Goal: Task Accomplishment & Management: Manage account settings

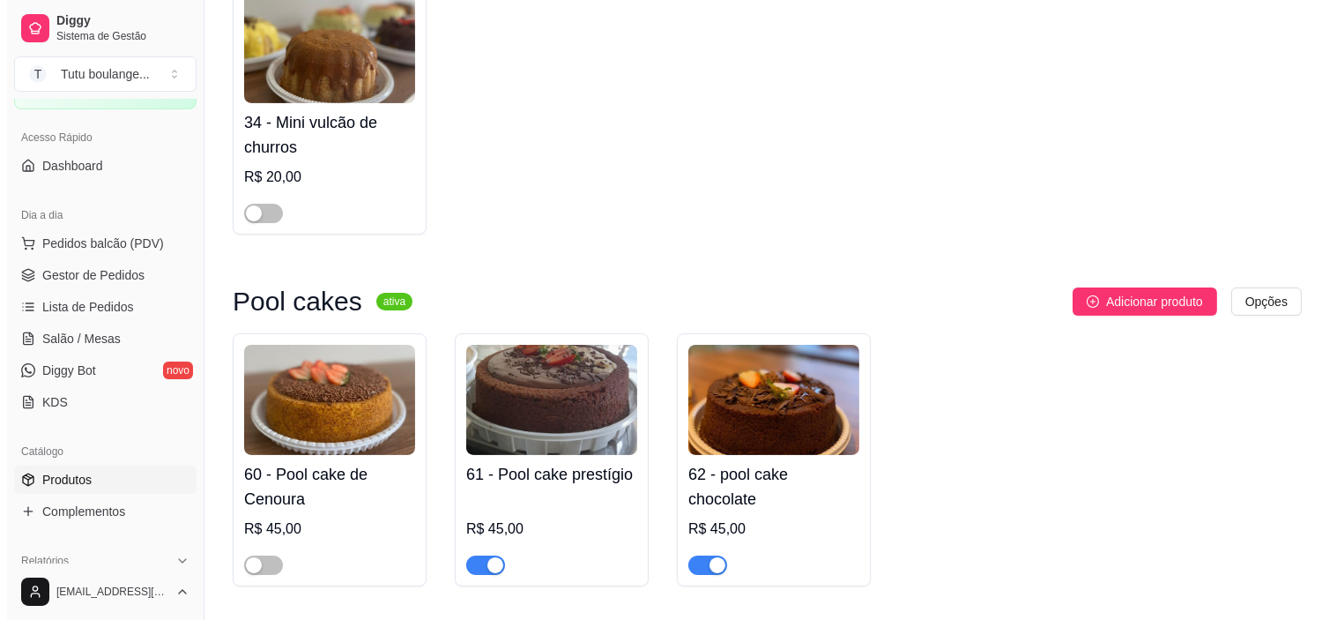
scroll to position [881, 0]
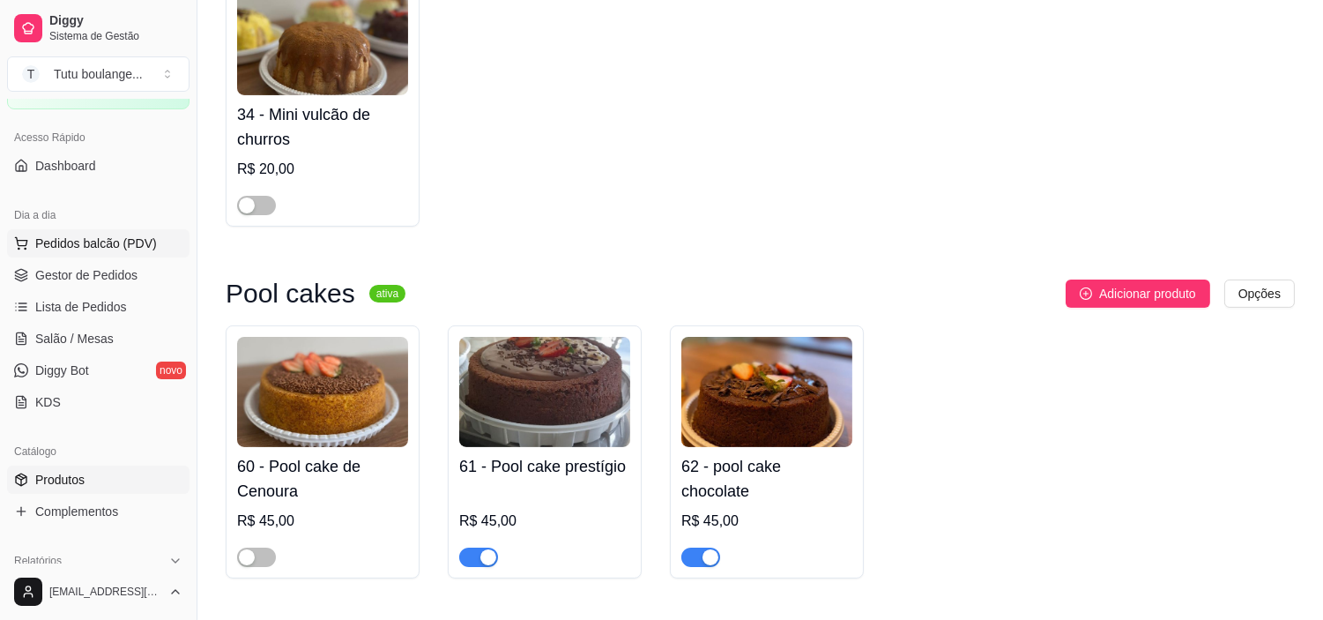
click at [145, 242] on span "Pedidos balcão (PDV)" at bounding box center [96, 243] width 122 height 18
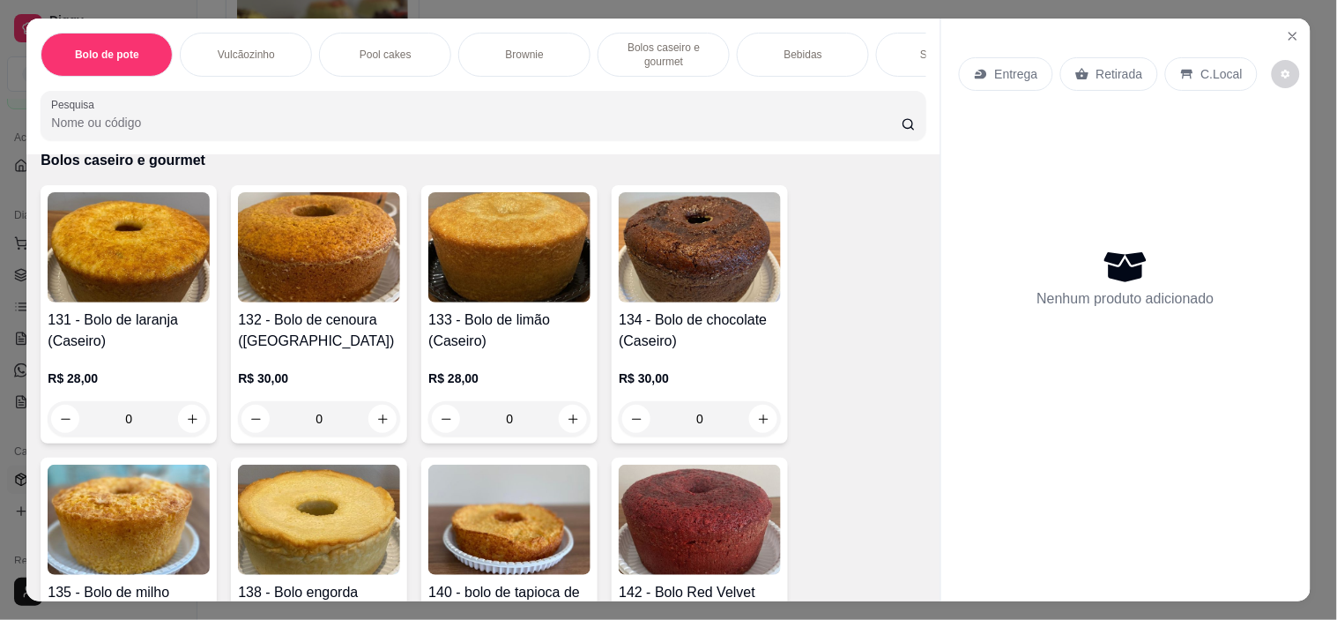
scroll to position [1566, 0]
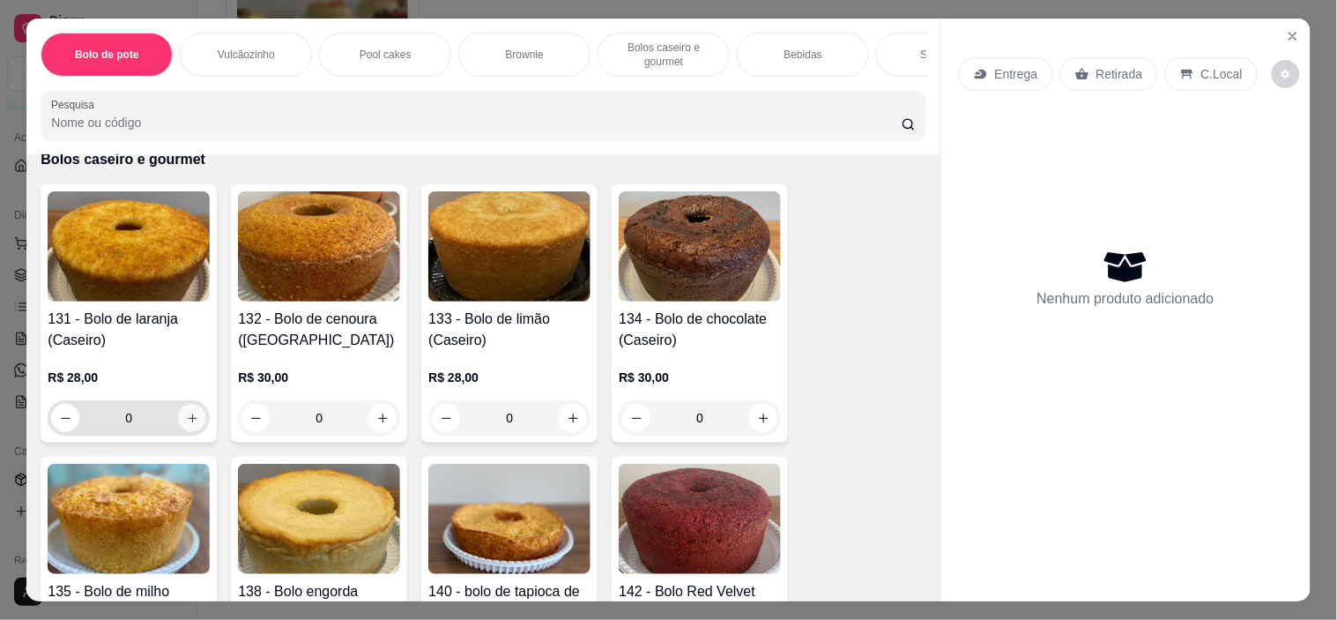
click at [188, 420] on icon "increase-product-quantity" at bounding box center [192, 417] width 9 height 9
type input "1"
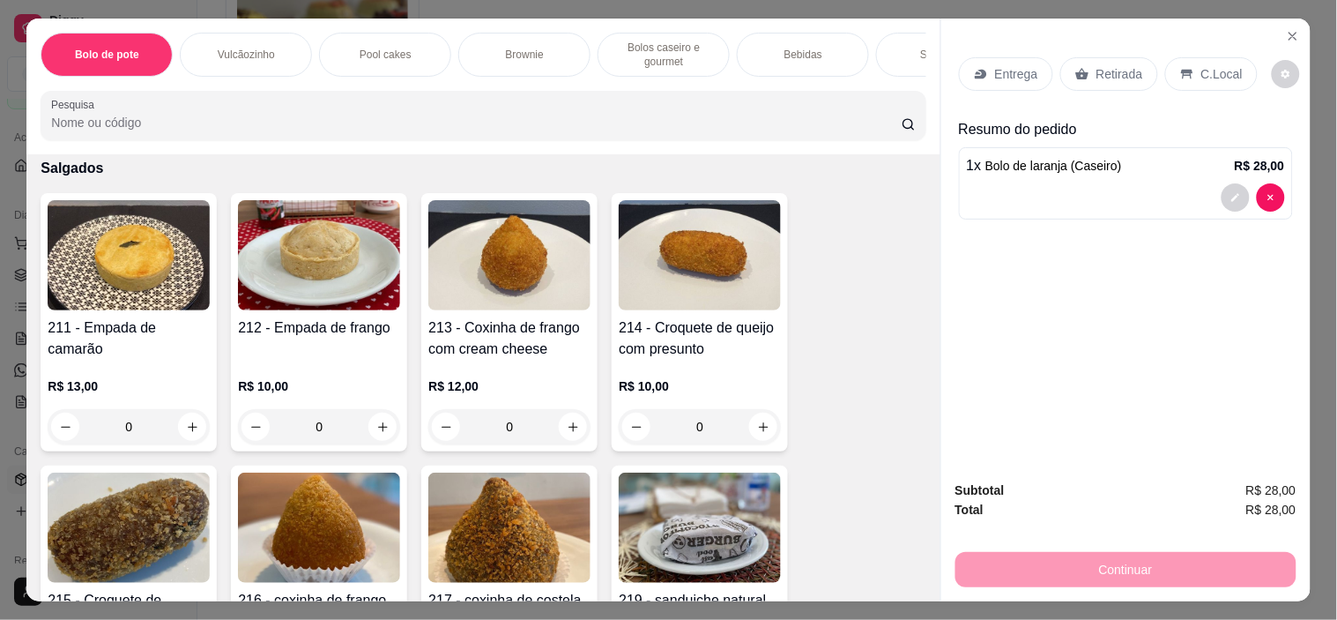
scroll to position [3526, 0]
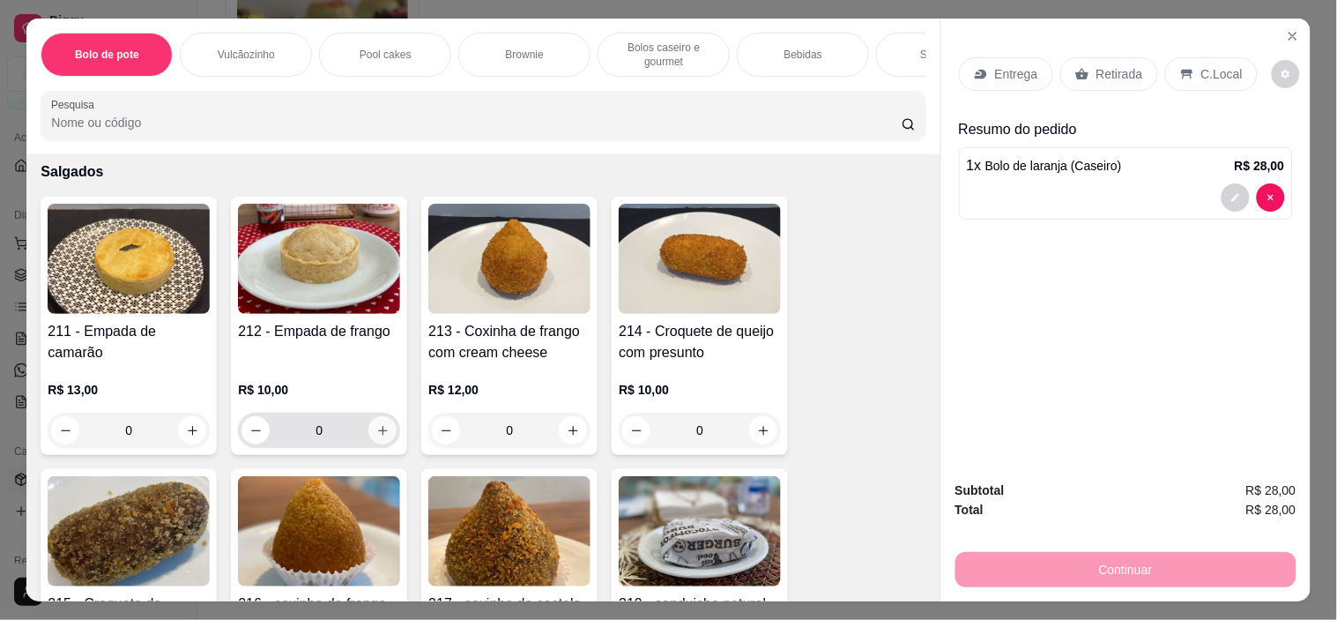
click at [382, 416] on button "increase-product-quantity" at bounding box center [382, 430] width 28 height 28
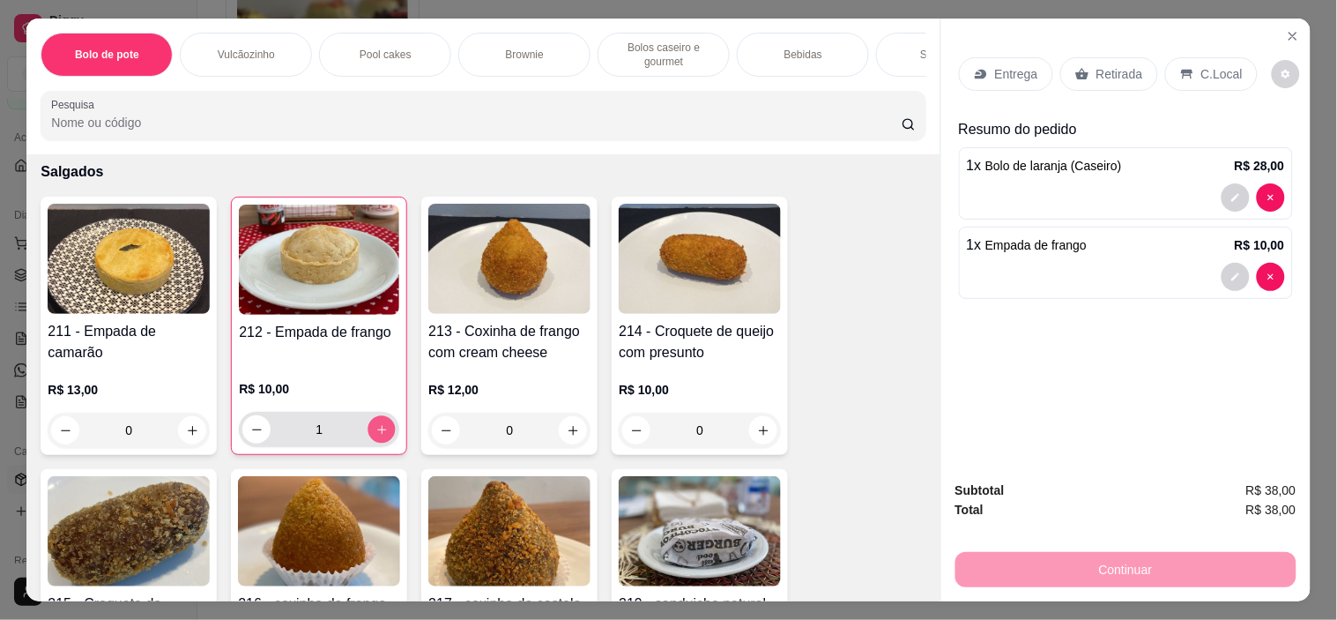
click at [382, 416] on button "increase-product-quantity" at bounding box center [381, 429] width 27 height 27
click at [250, 423] on icon "decrease-product-quantity" at bounding box center [256, 429] width 13 height 13
click at [252, 429] on icon "decrease-product-quantity" at bounding box center [257, 429] width 10 height 1
type input "0"
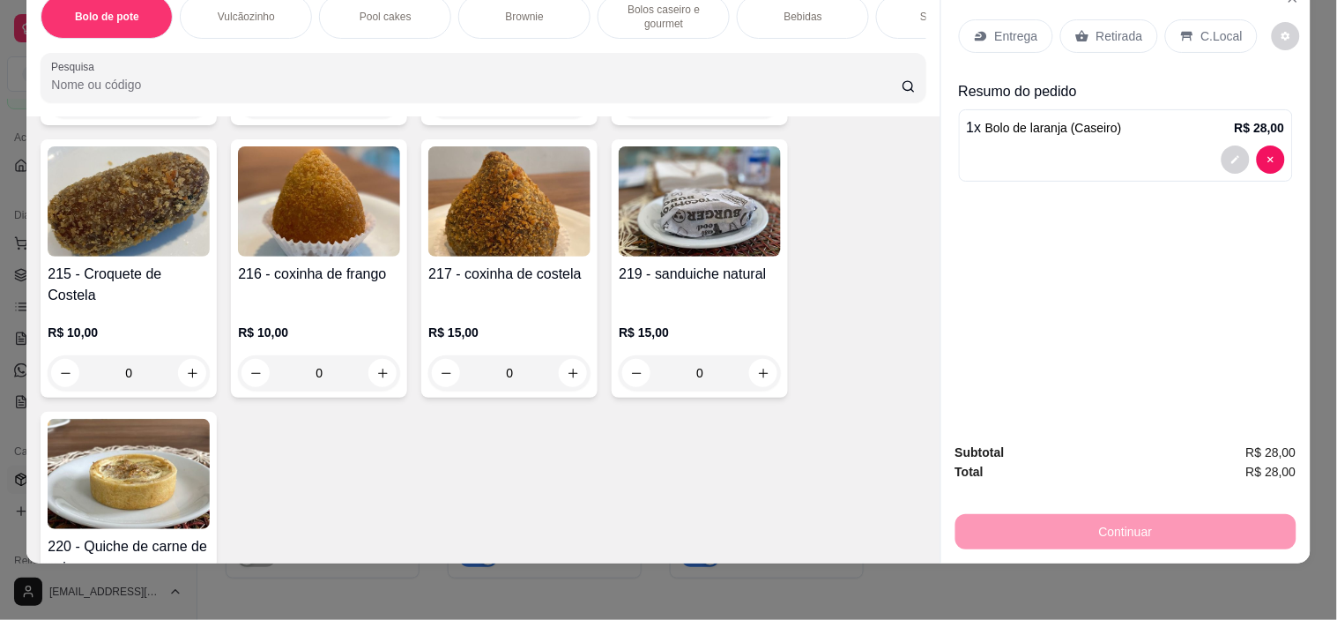
scroll to position [3819, 0]
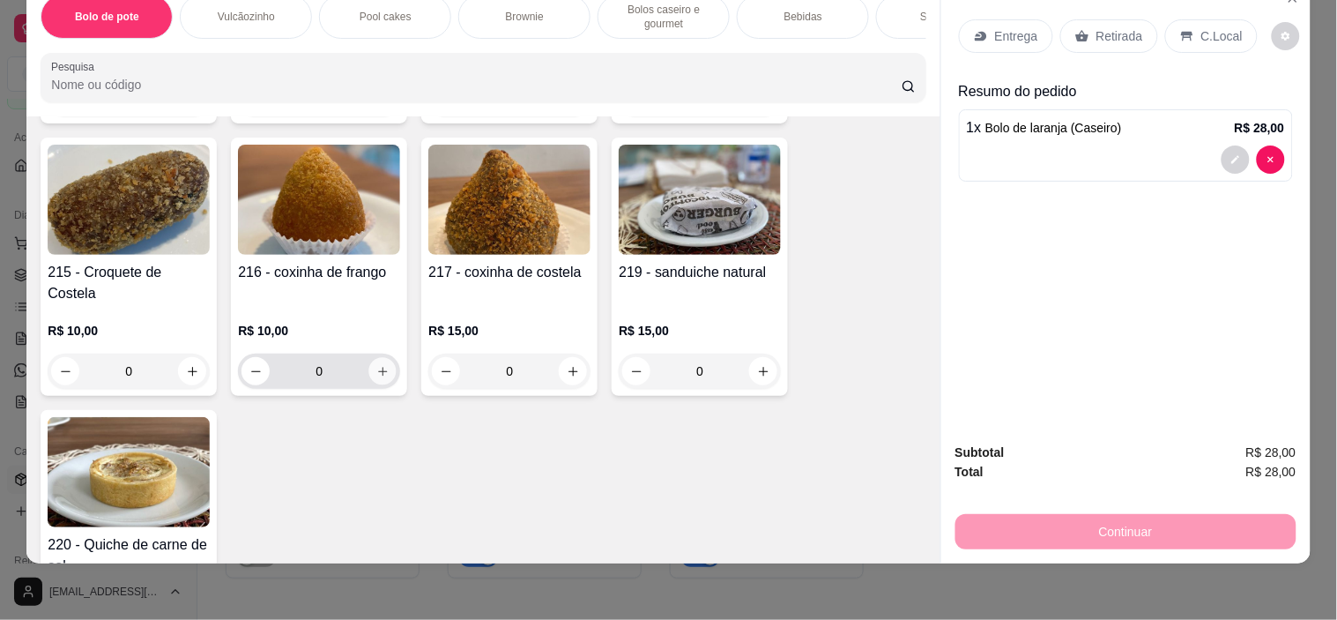
click at [375, 358] on button "increase-product-quantity" at bounding box center [382, 371] width 27 height 27
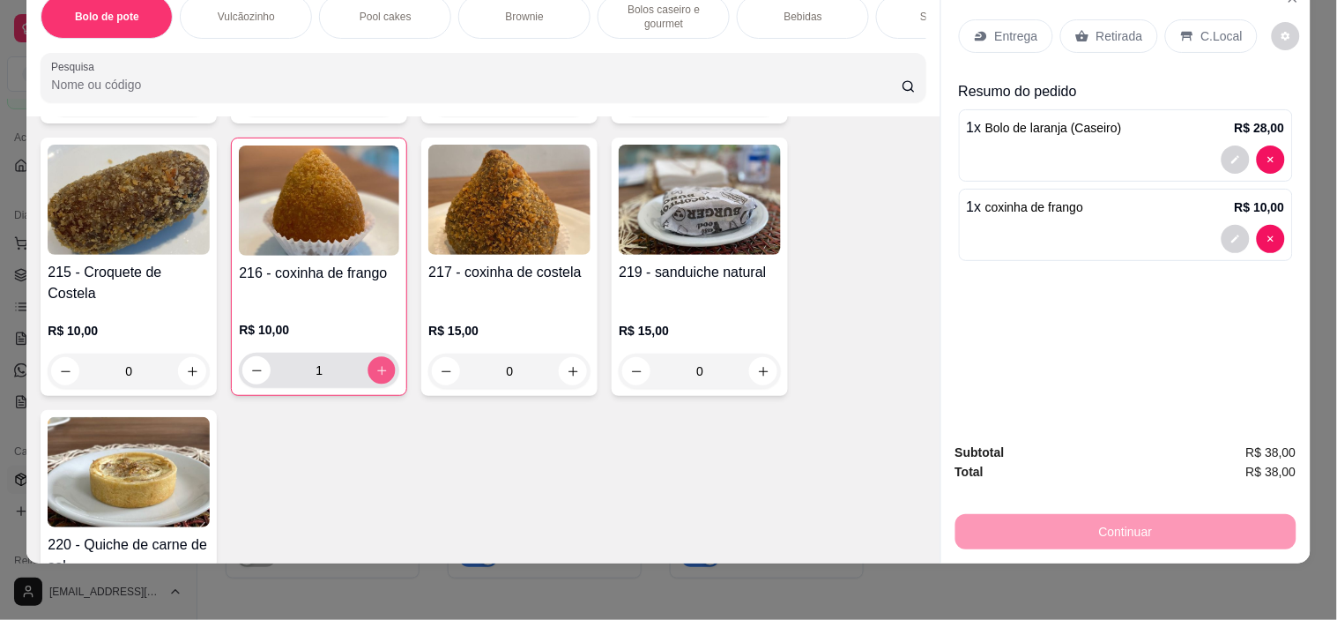
click at [375, 357] on button "increase-product-quantity" at bounding box center [381, 370] width 27 height 27
type input "2"
click at [1097, 27] on p "Retirada" at bounding box center [1120, 36] width 47 height 18
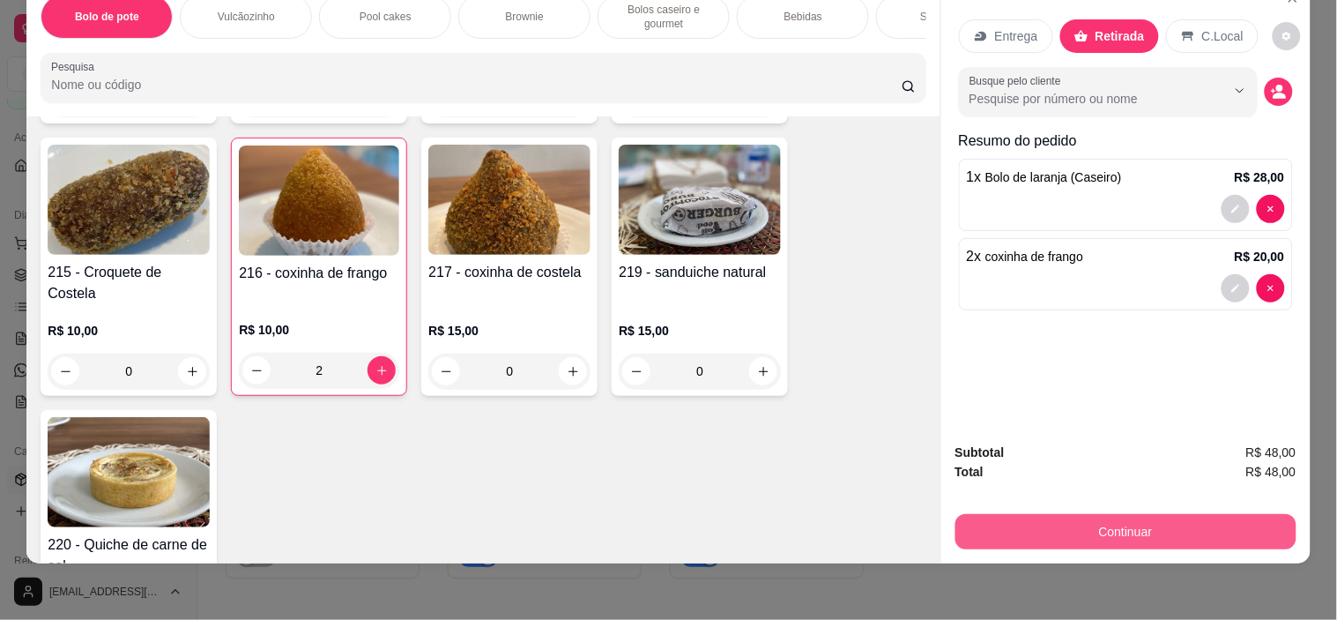
click at [1089, 518] on button "Continuar" at bounding box center [1125, 531] width 341 height 35
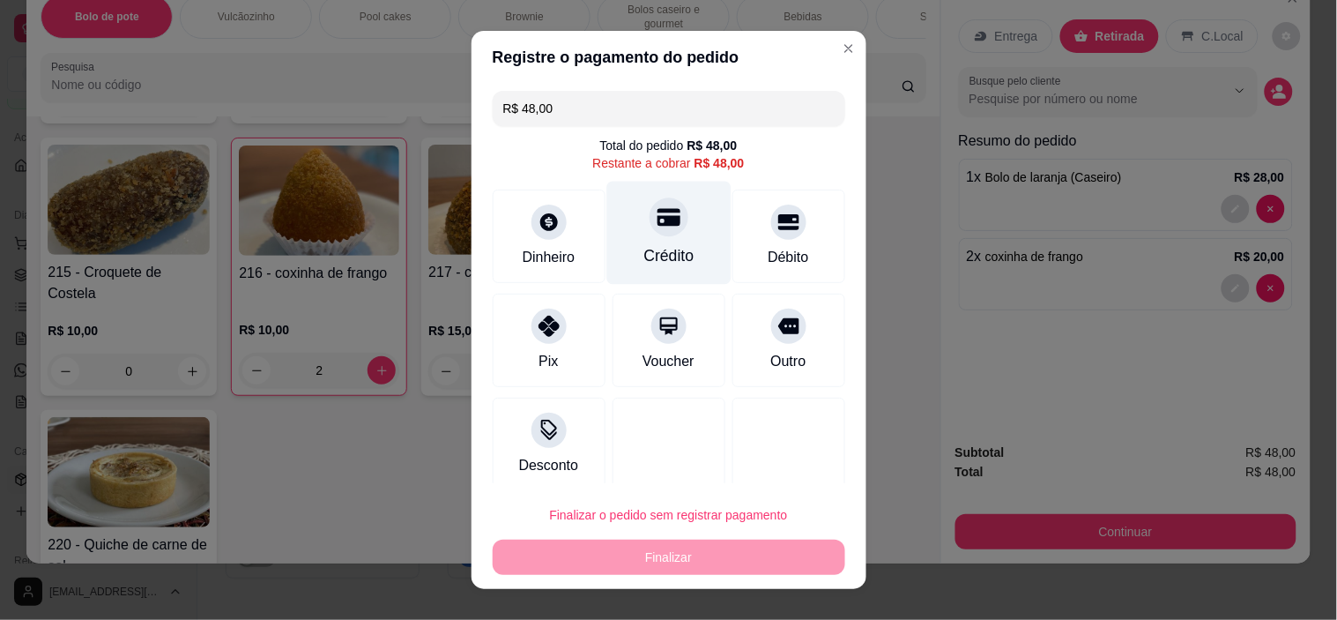
click at [643, 256] on div "Crédito" at bounding box center [668, 255] width 50 height 23
type input "R$ 0,00"
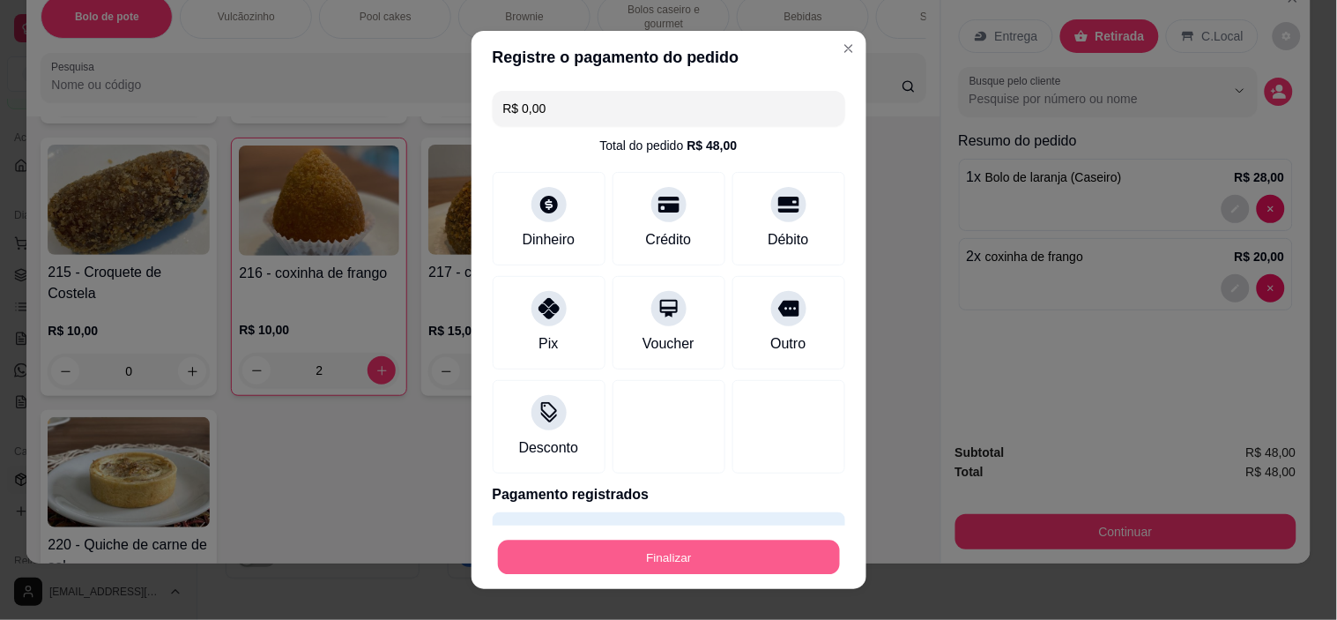
click at [609, 553] on button "Finalizar" at bounding box center [669, 556] width 342 height 34
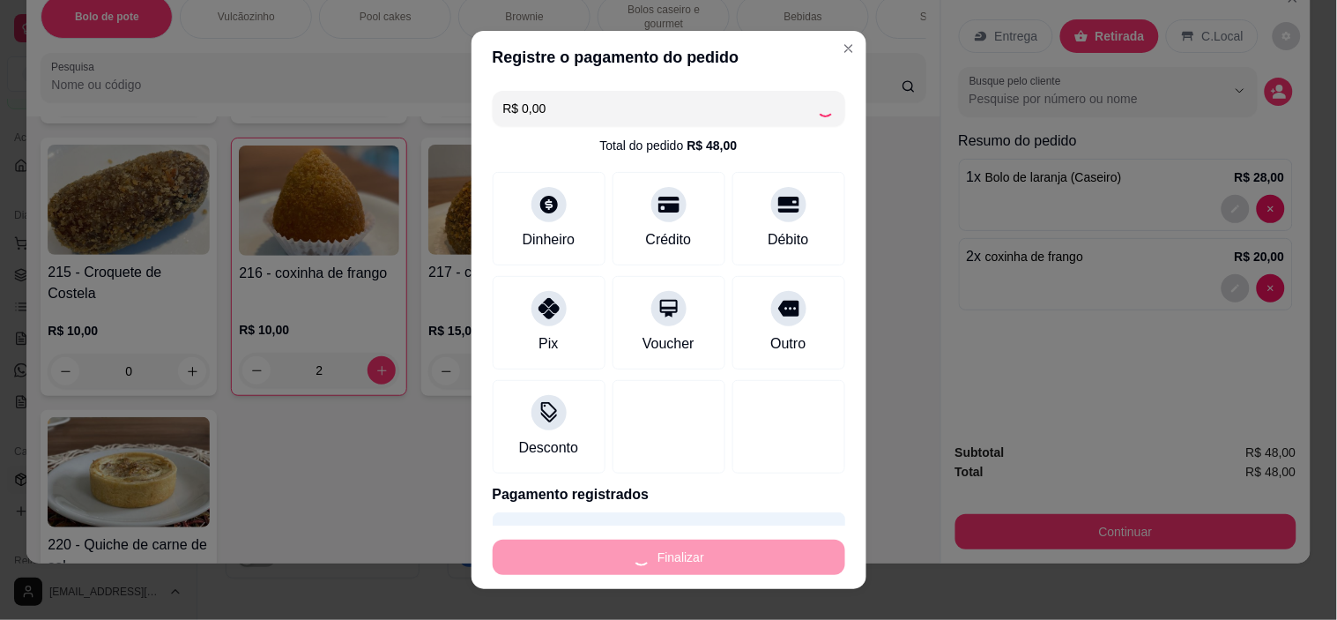
type input "0"
type input "-R$ 48,00"
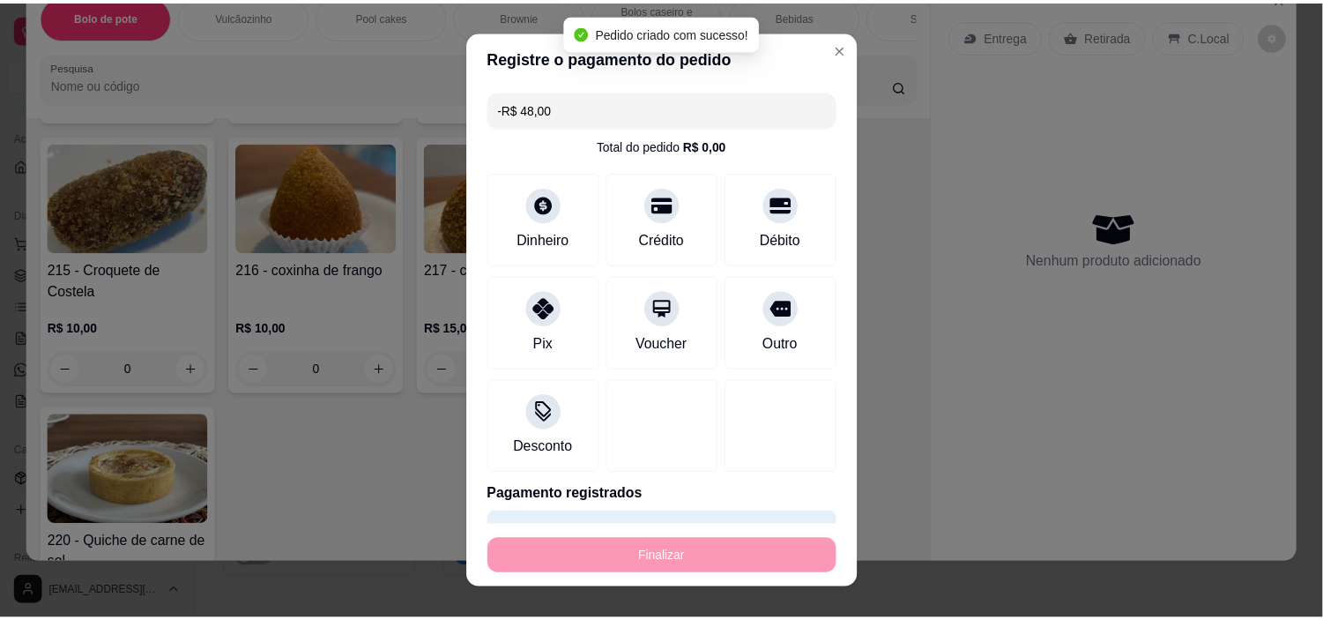
scroll to position [3818, 0]
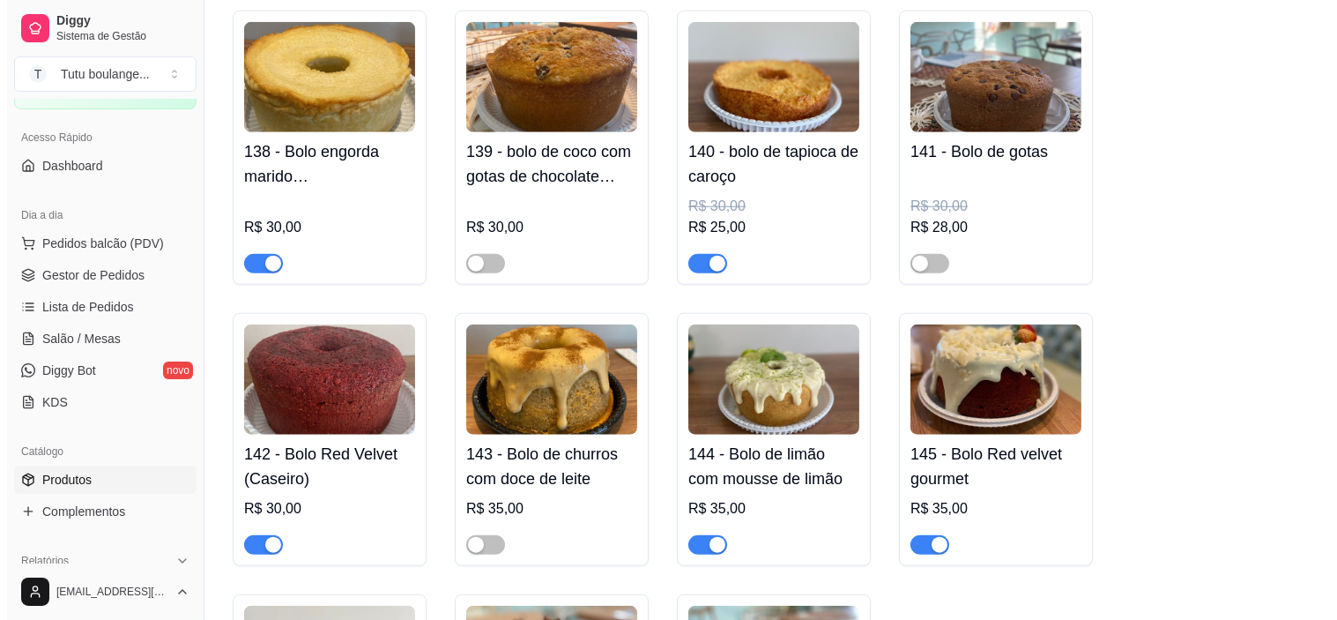
scroll to position [3134, 0]
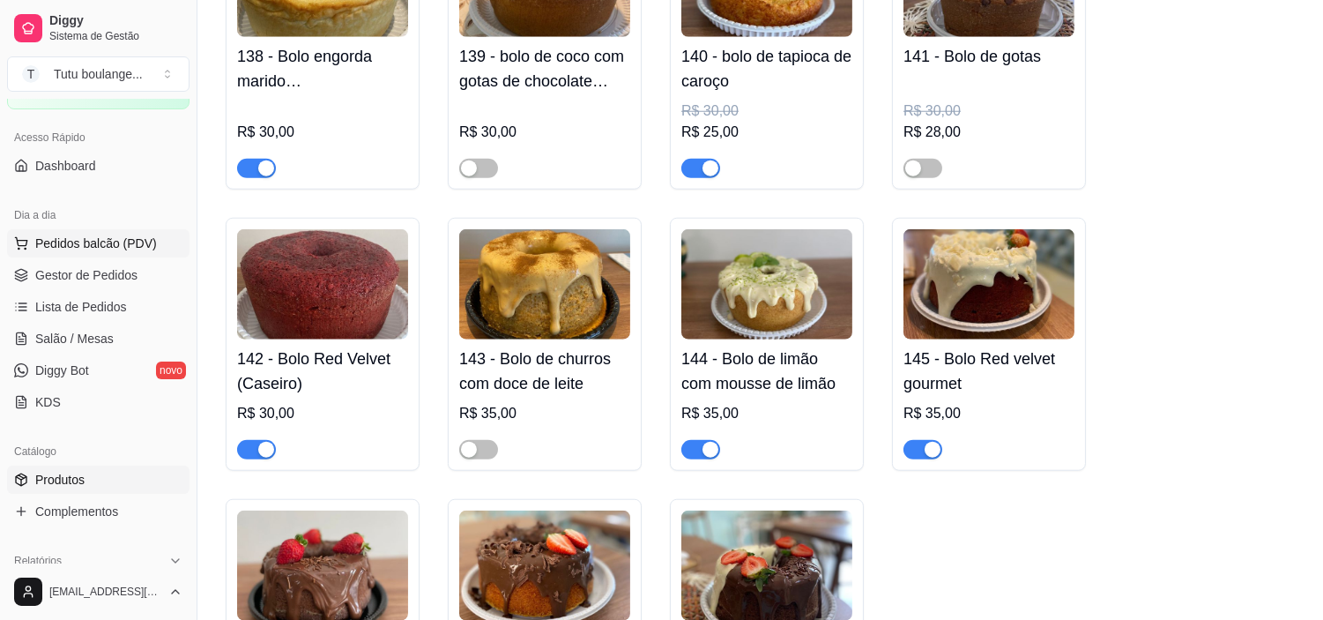
click at [101, 239] on span "Pedidos balcão (PDV)" at bounding box center [96, 243] width 122 height 18
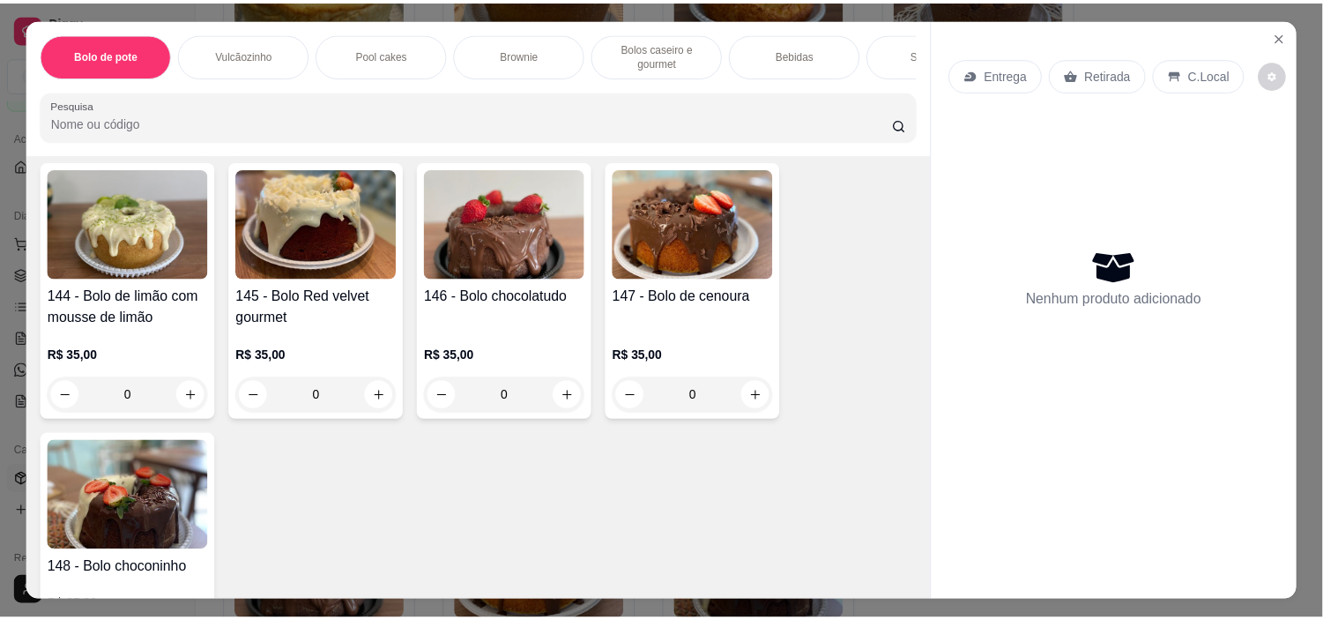
scroll to position [2154, 0]
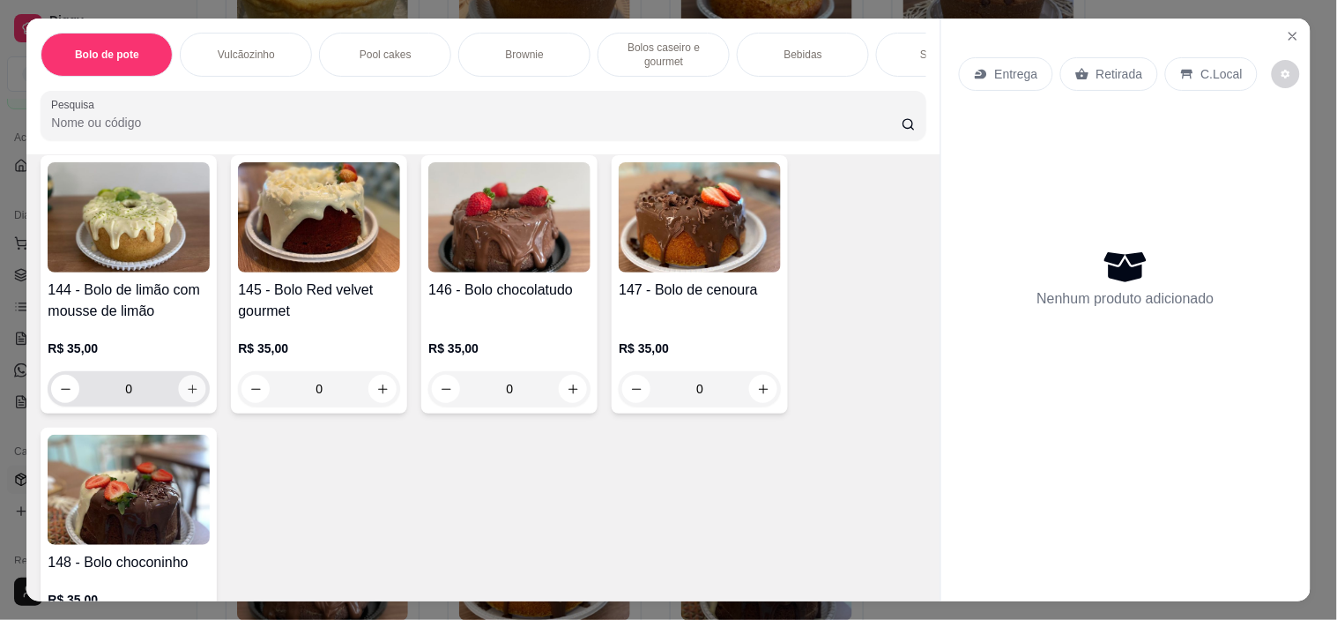
click at [186, 390] on icon "increase-product-quantity" at bounding box center [192, 389] width 13 height 13
type input "1"
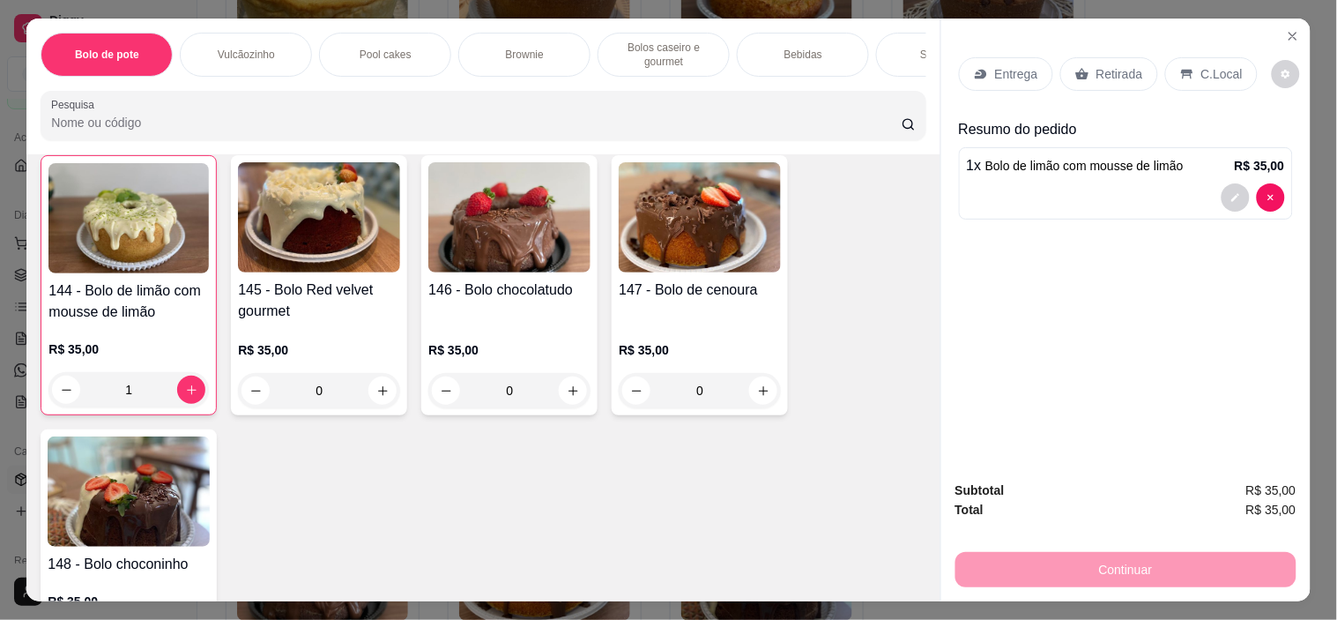
click at [1097, 66] on p "Retirada" at bounding box center [1120, 74] width 47 height 18
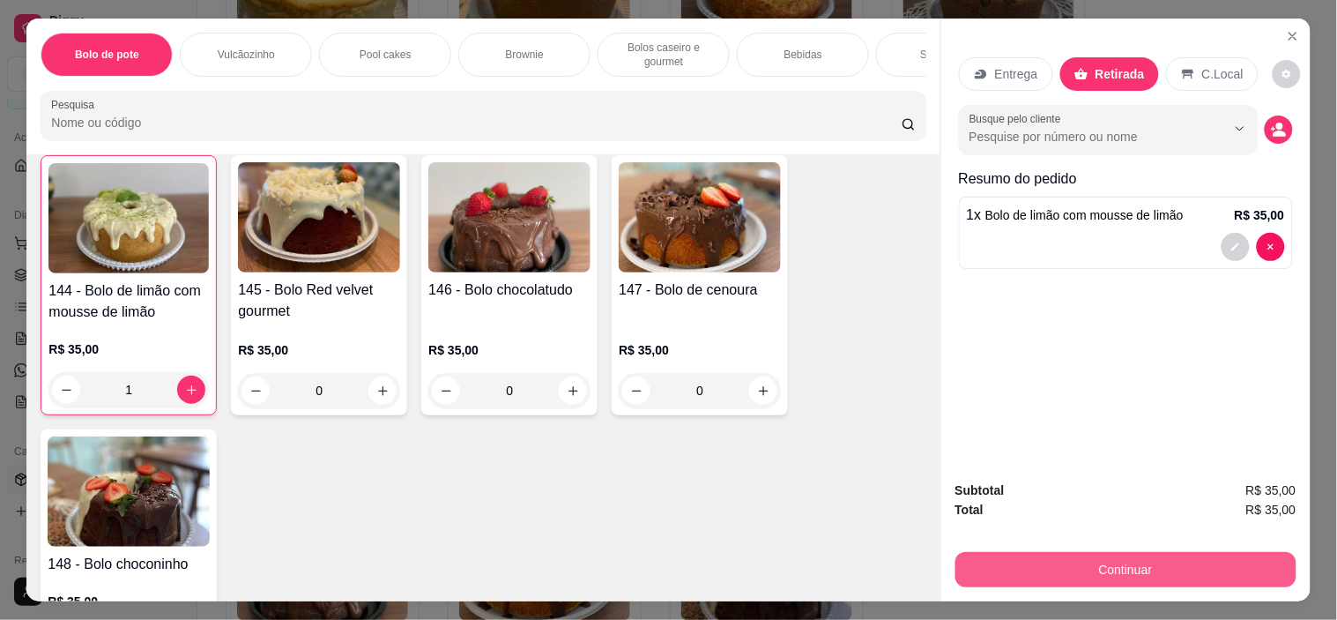
click at [1077, 561] on button "Continuar" at bounding box center [1125, 569] width 341 height 35
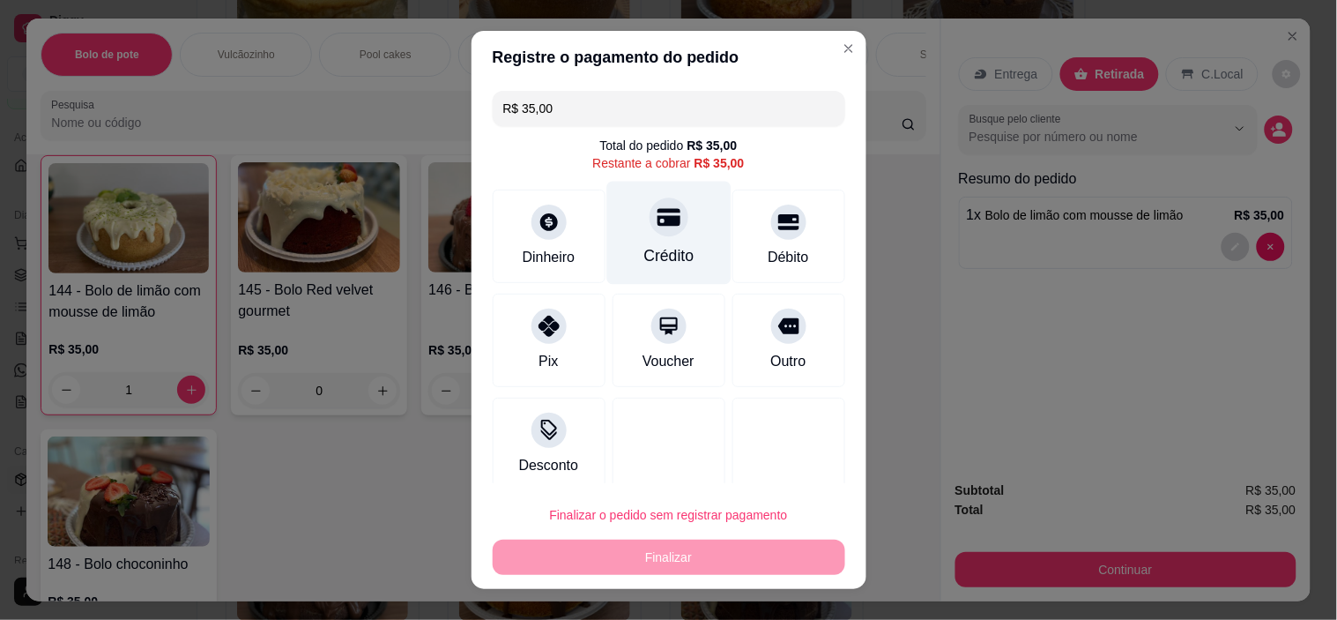
click at [653, 232] on div at bounding box center [669, 217] width 39 height 39
click at [653, 244] on div "Crédito" at bounding box center [668, 255] width 50 height 23
type input "R$ 0,00"
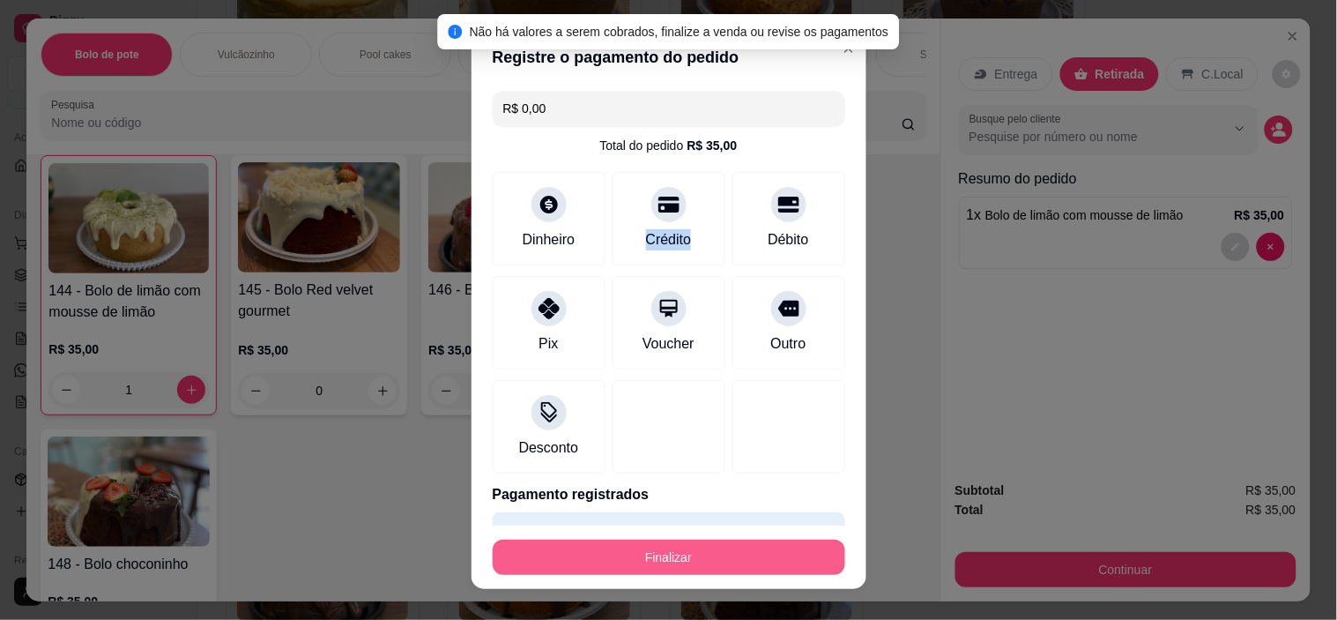
click at [597, 546] on button "Finalizar" at bounding box center [669, 556] width 353 height 35
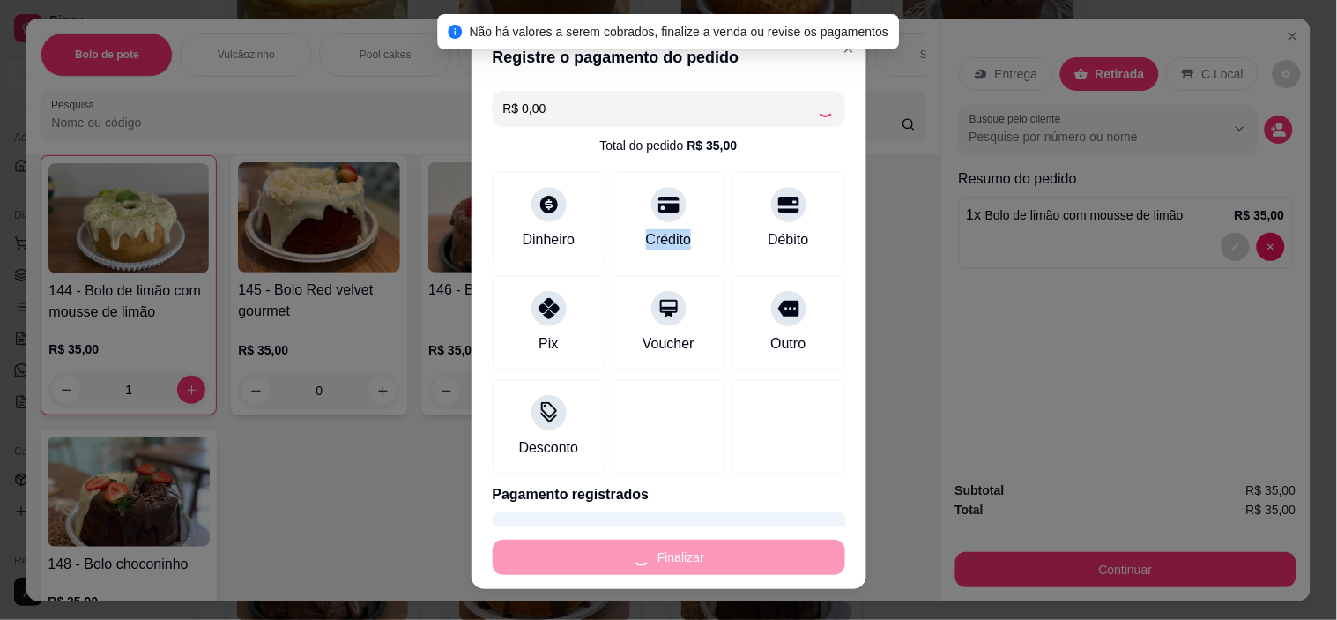
type input "0"
type input "-R$ 35,00"
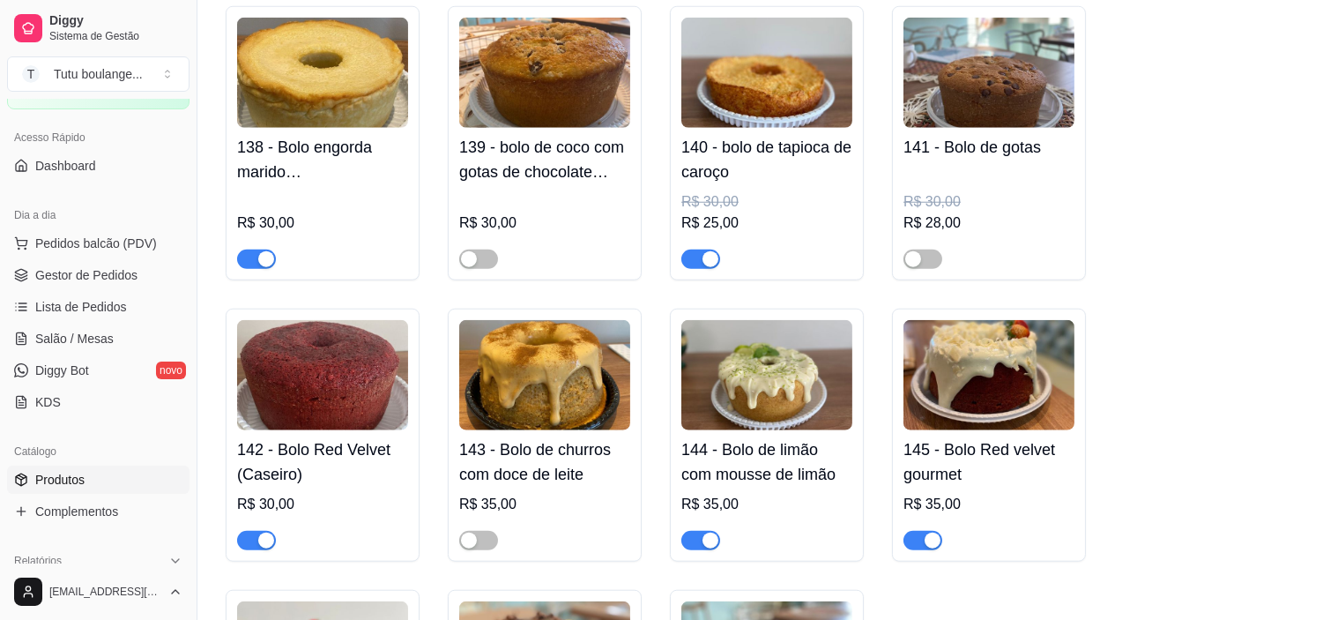
scroll to position [3134, 0]
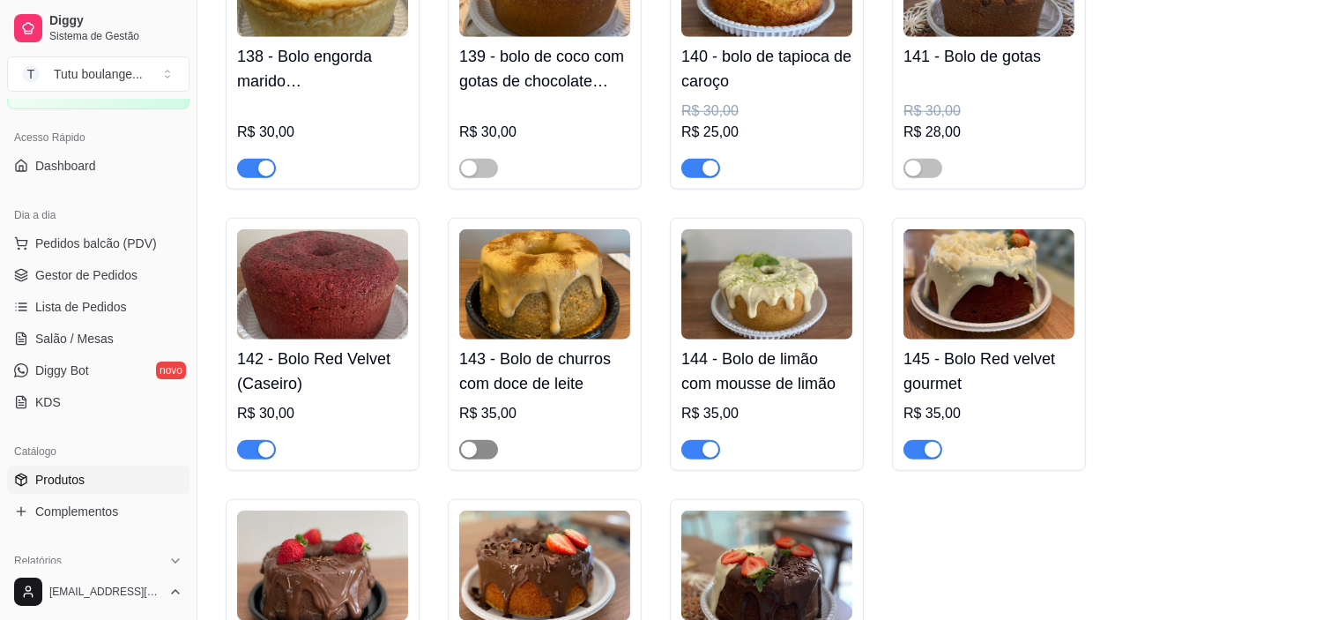
click at [479, 450] on span "button" at bounding box center [478, 449] width 39 height 19
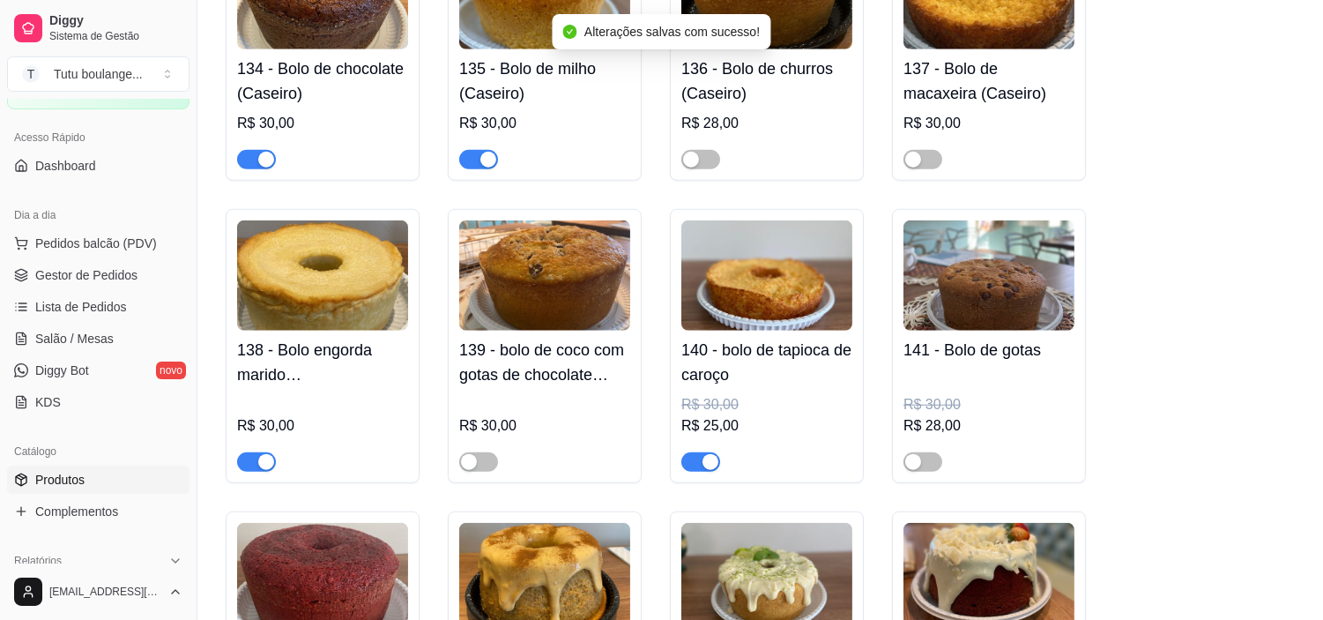
scroll to position [2742, 0]
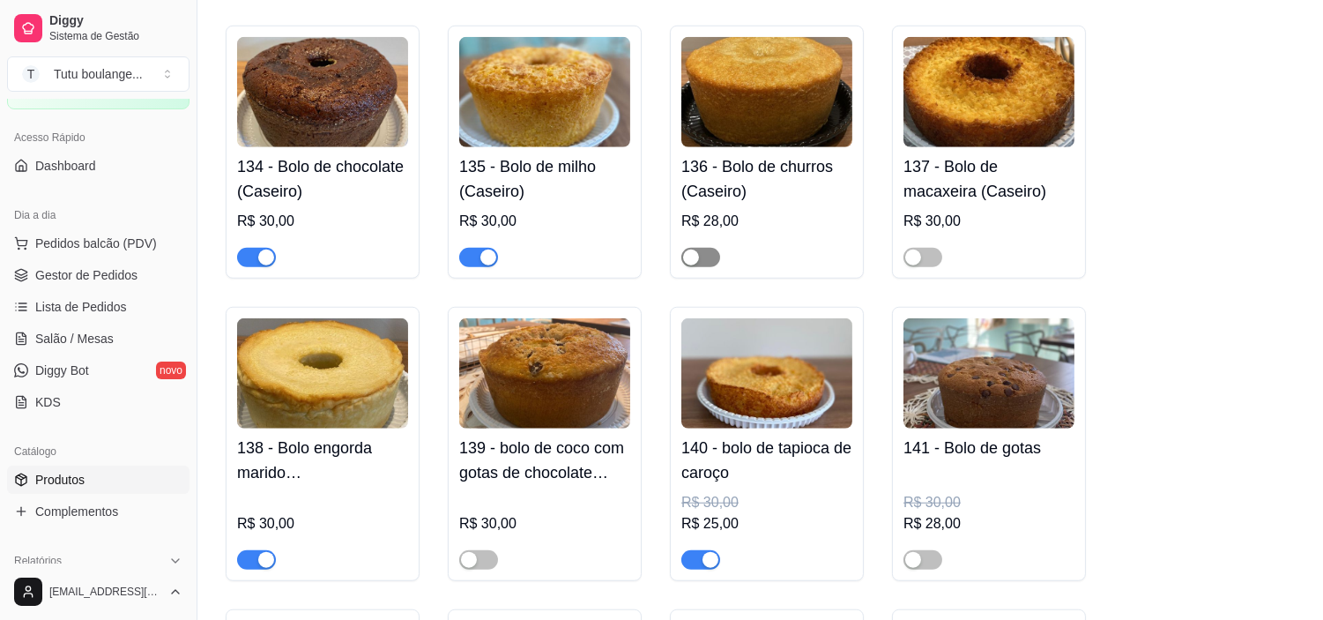
click at [709, 248] on span "button" at bounding box center [700, 257] width 39 height 19
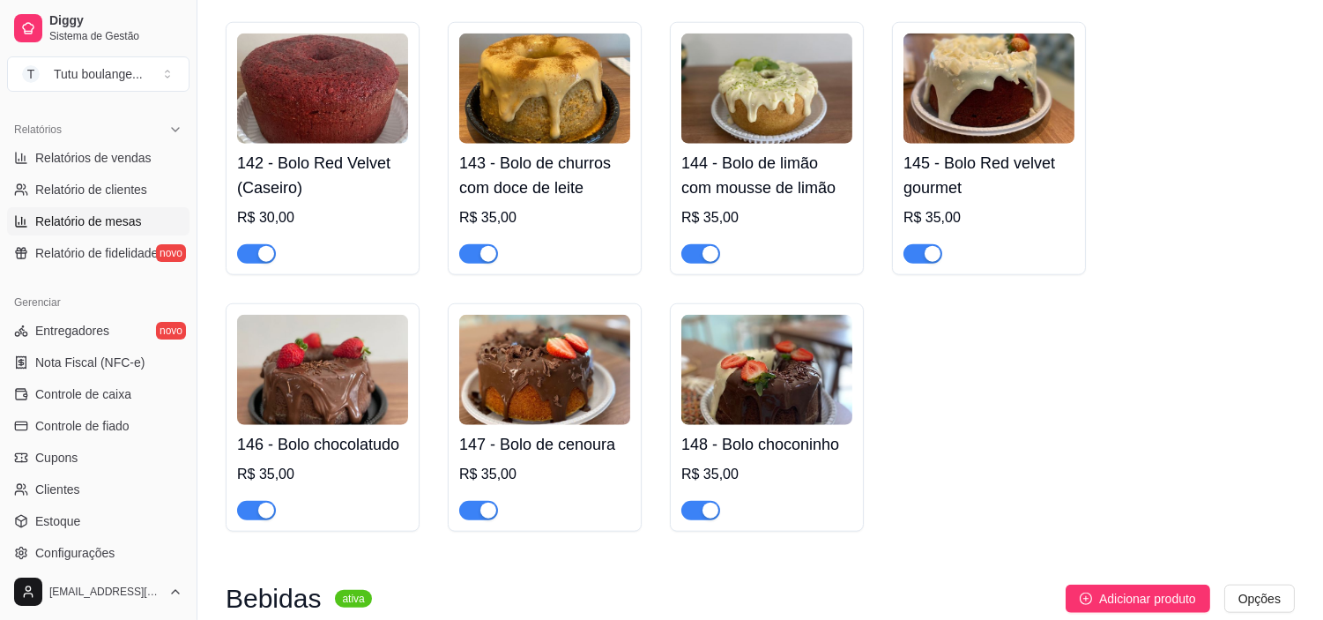
scroll to position [587, 0]
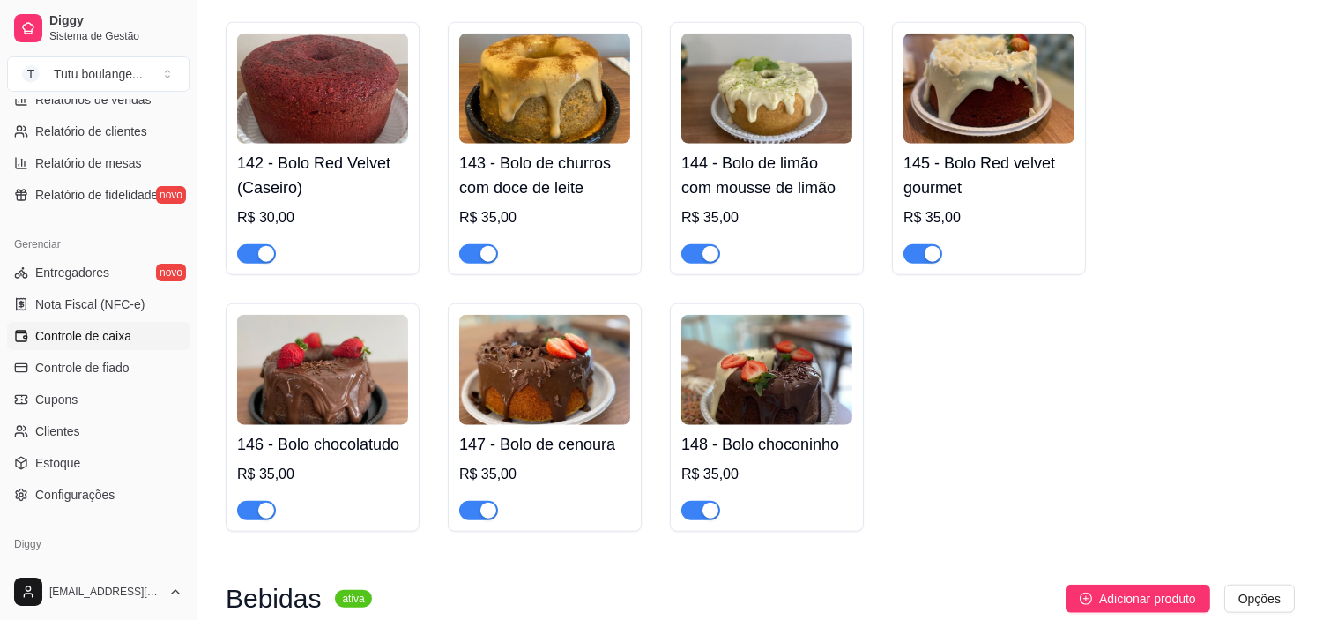
click at [97, 344] on span "Controle de caixa" at bounding box center [83, 336] width 96 height 18
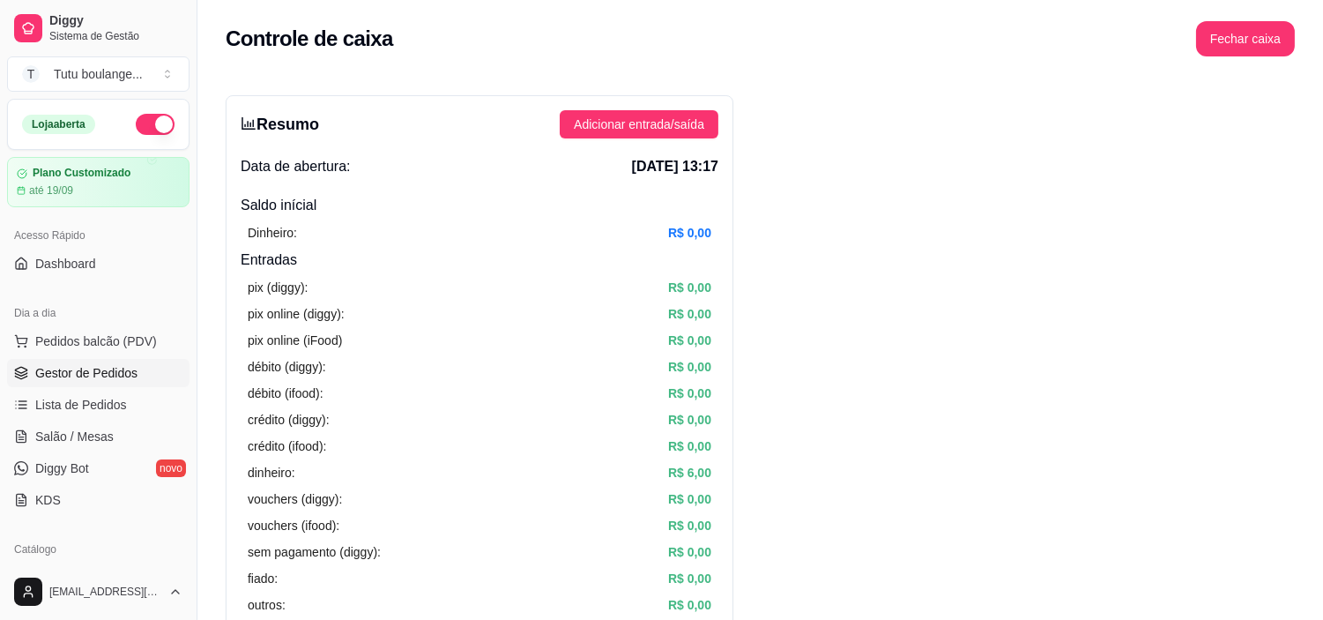
click at [86, 371] on span "Gestor de Pedidos" at bounding box center [86, 373] width 102 height 18
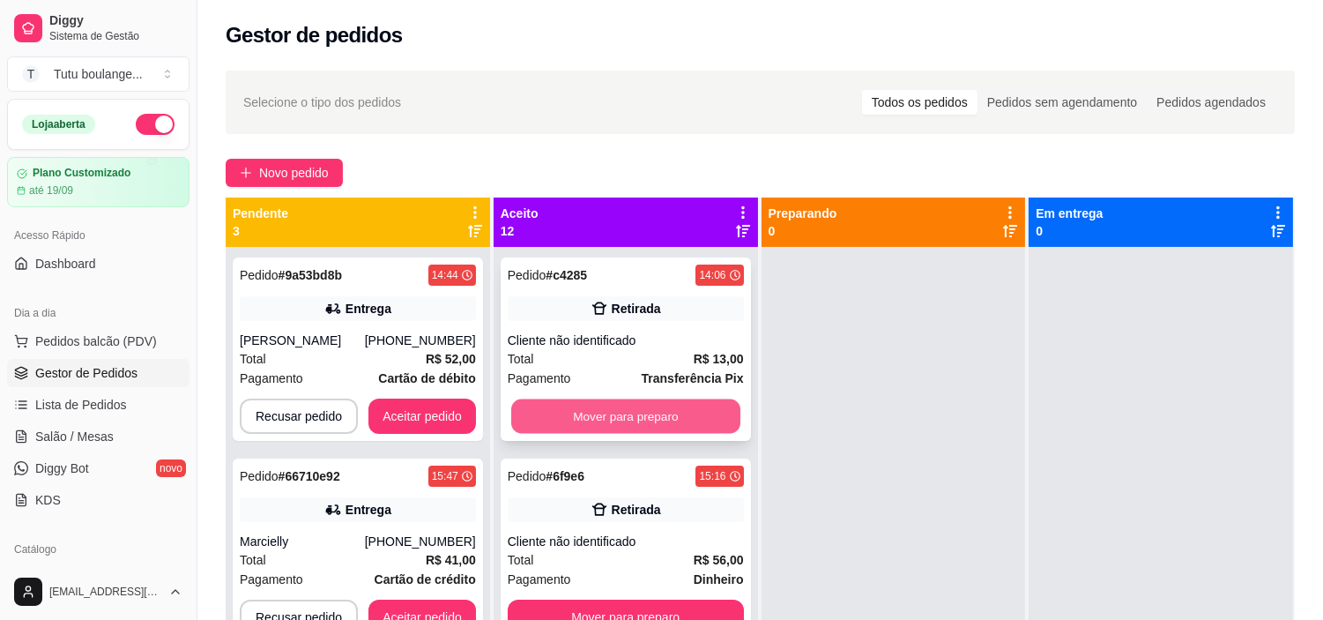
click at [706, 408] on button "Mover para preparo" at bounding box center [625, 416] width 229 height 34
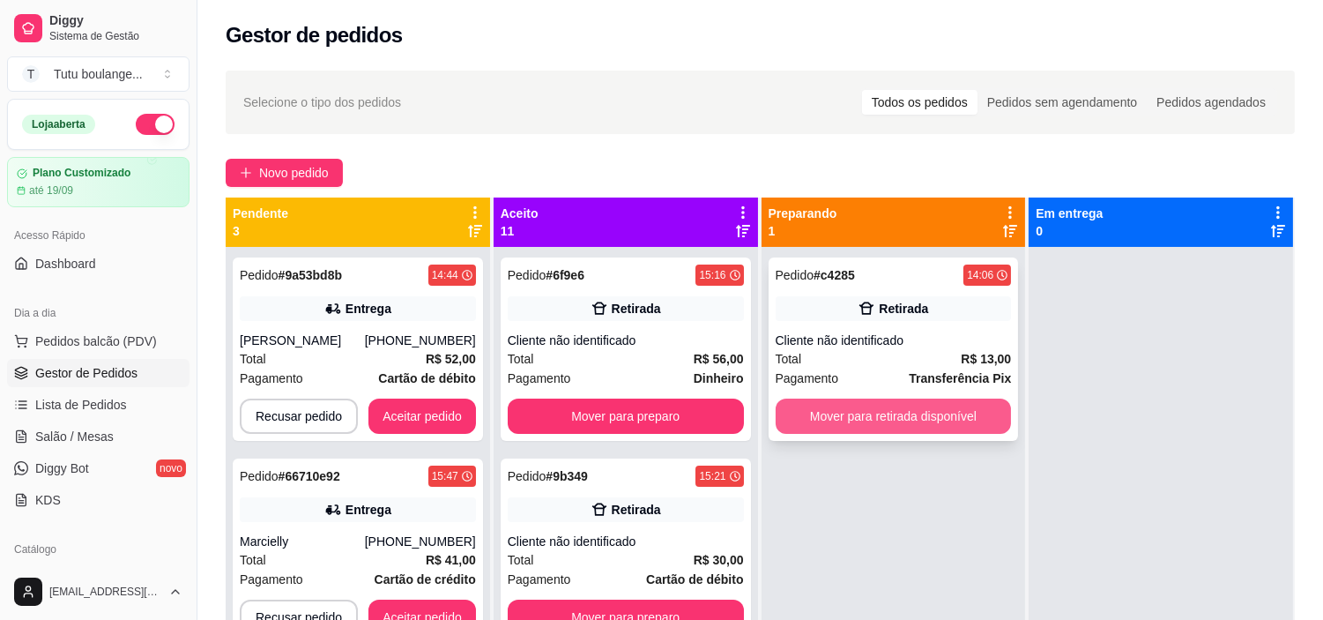
click at [884, 413] on button "Mover para retirada disponível" at bounding box center [894, 415] width 236 height 35
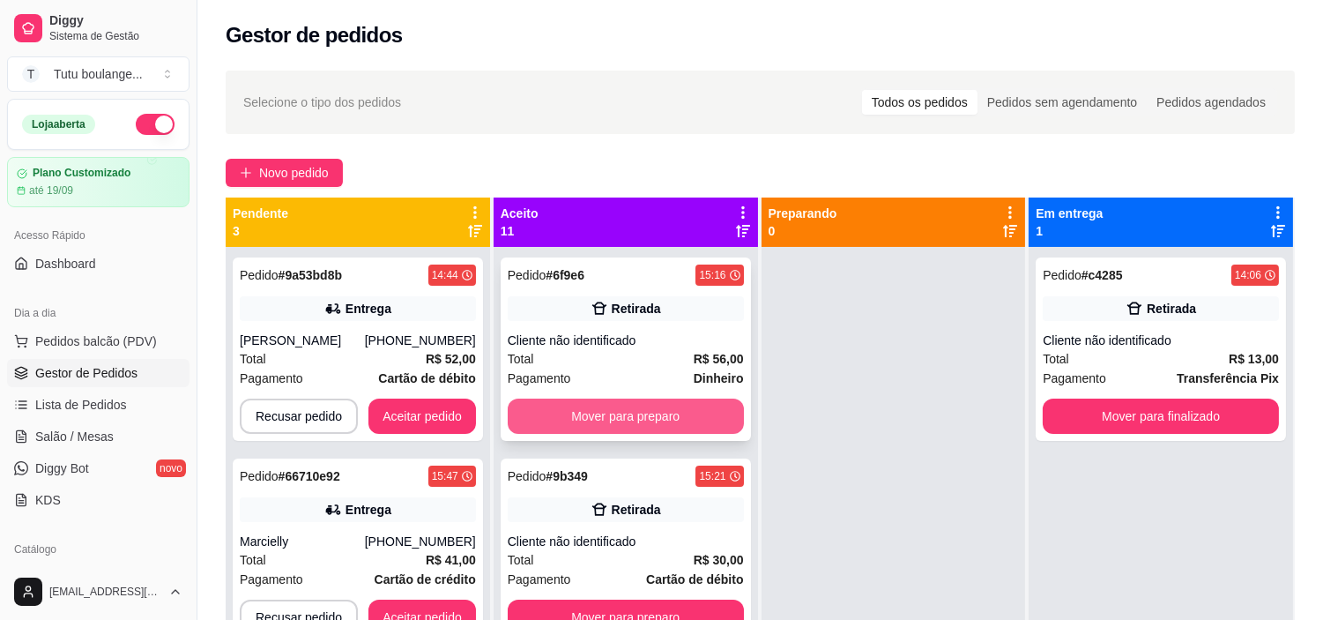
click at [688, 408] on button "Mover para preparo" at bounding box center [626, 415] width 236 height 35
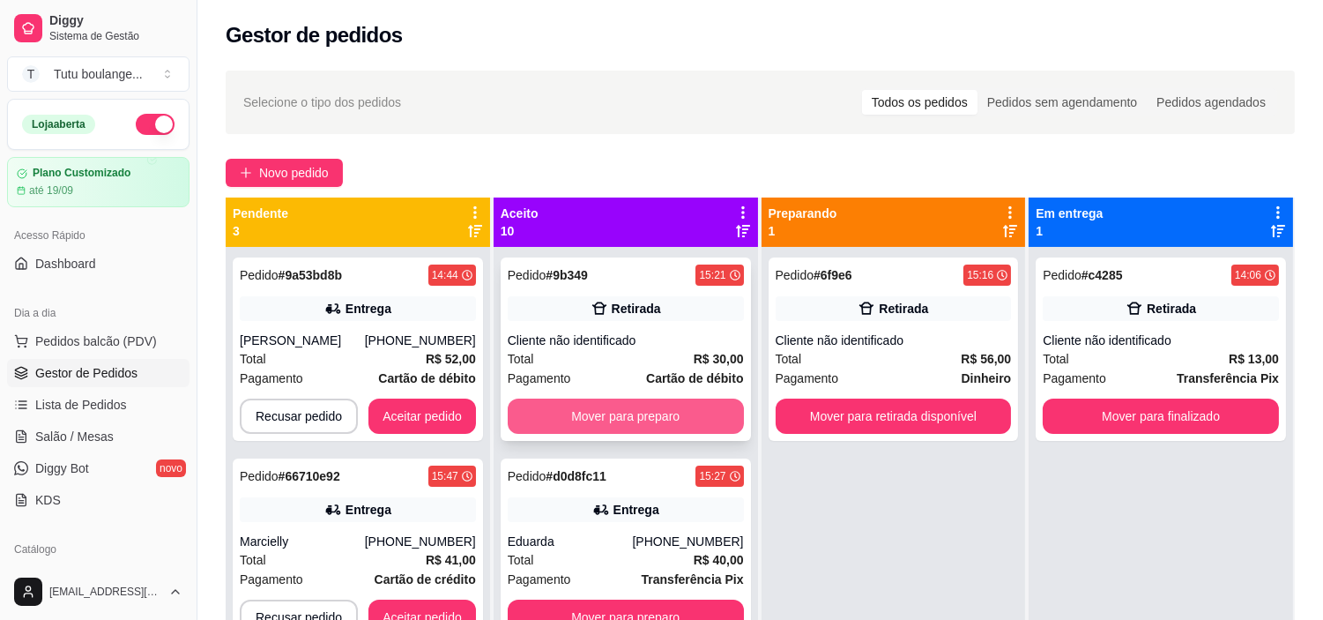
click at [685, 420] on button "Mover para preparo" at bounding box center [626, 415] width 236 height 35
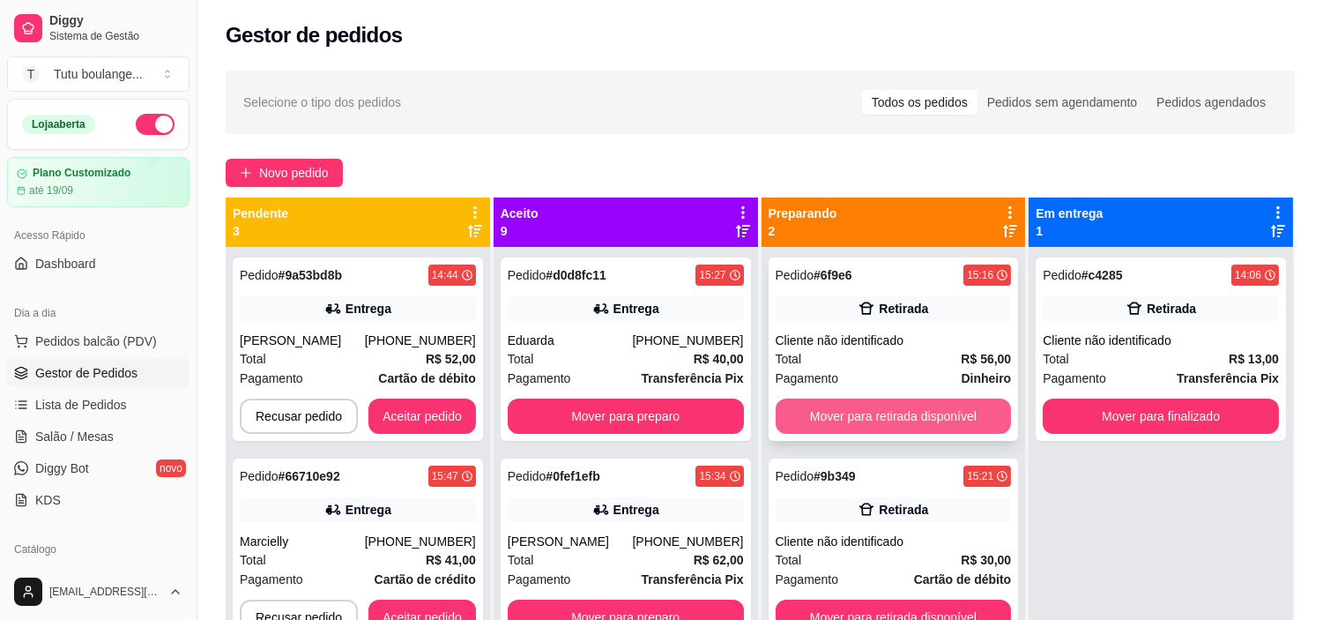
click at [896, 419] on button "Mover para retirada disponível" at bounding box center [894, 415] width 236 height 35
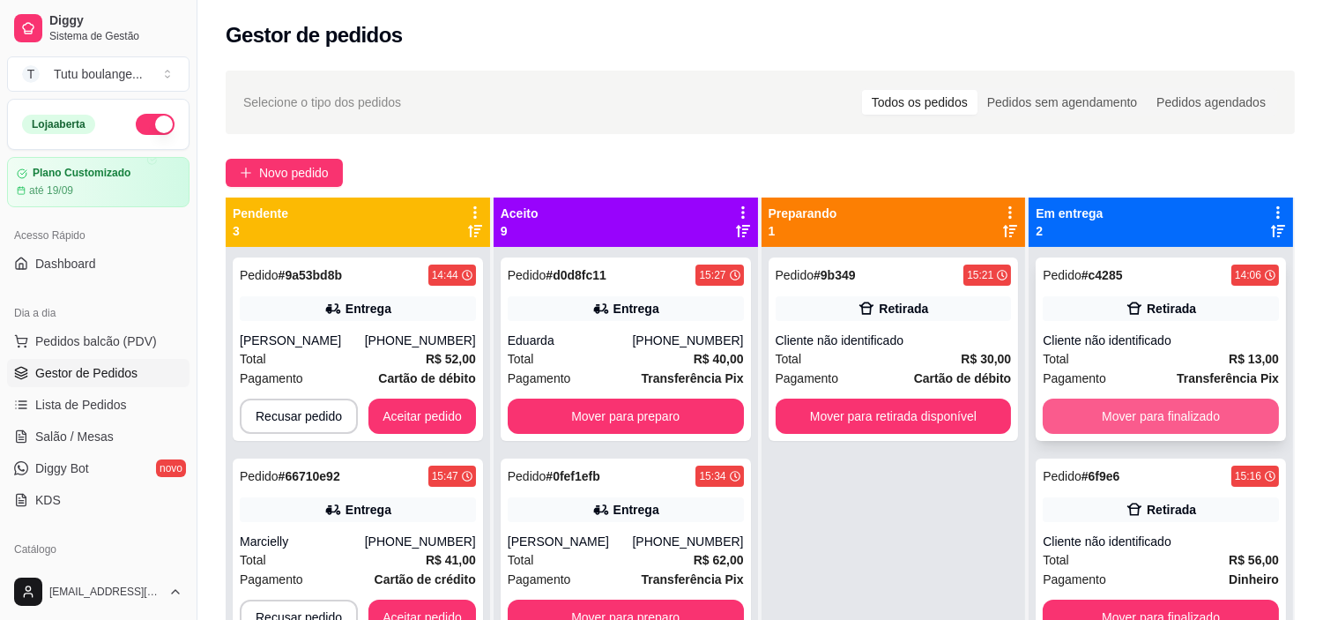
click at [1134, 414] on button "Mover para finalizado" at bounding box center [1161, 415] width 236 height 35
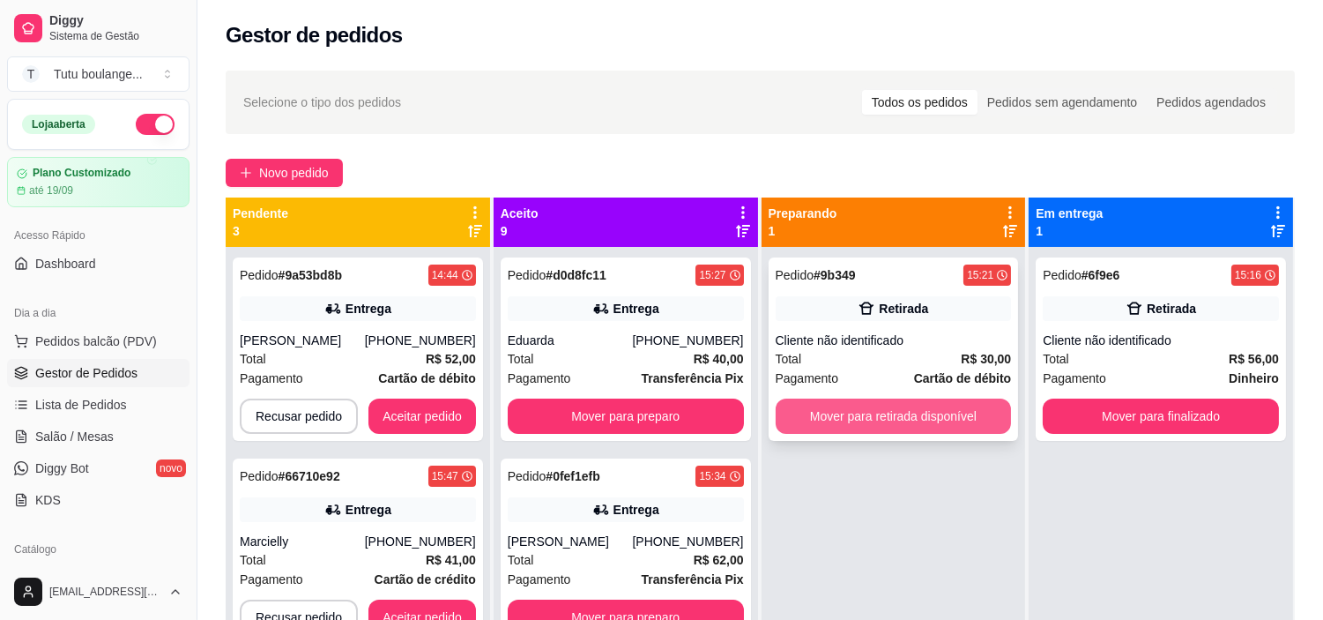
click at [940, 409] on button "Mover para retirada disponível" at bounding box center [894, 415] width 236 height 35
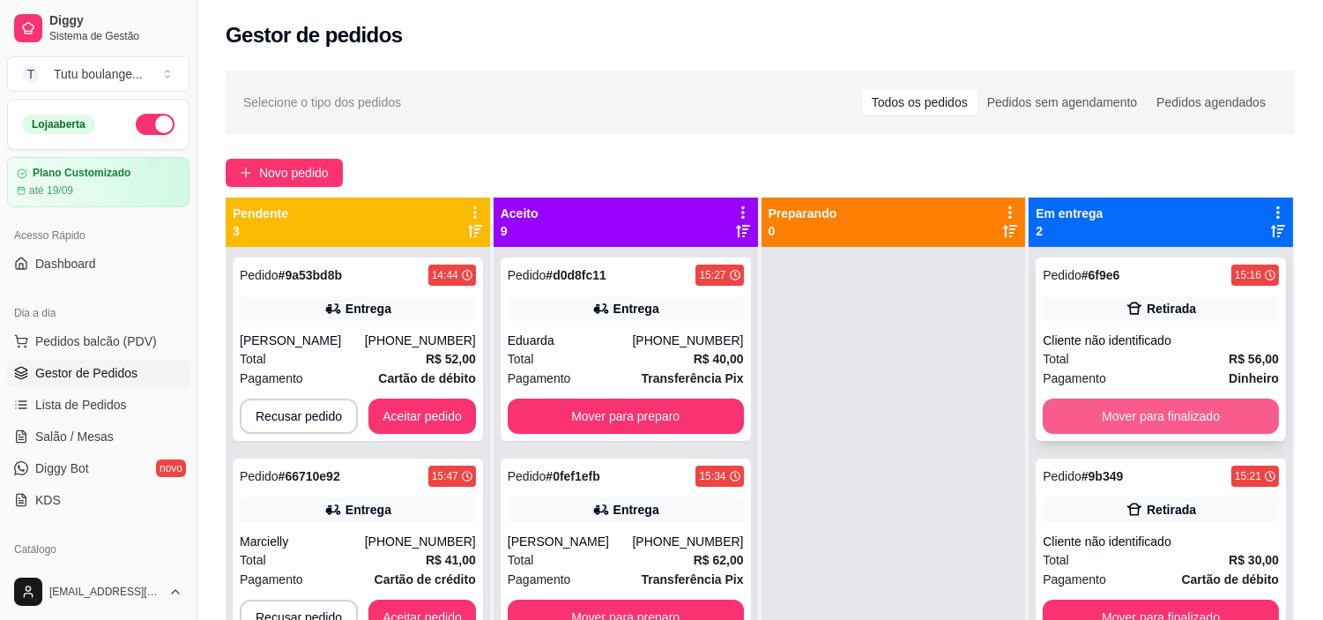
click at [1103, 411] on button "Mover para finalizado" at bounding box center [1161, 415] width 236 height 35
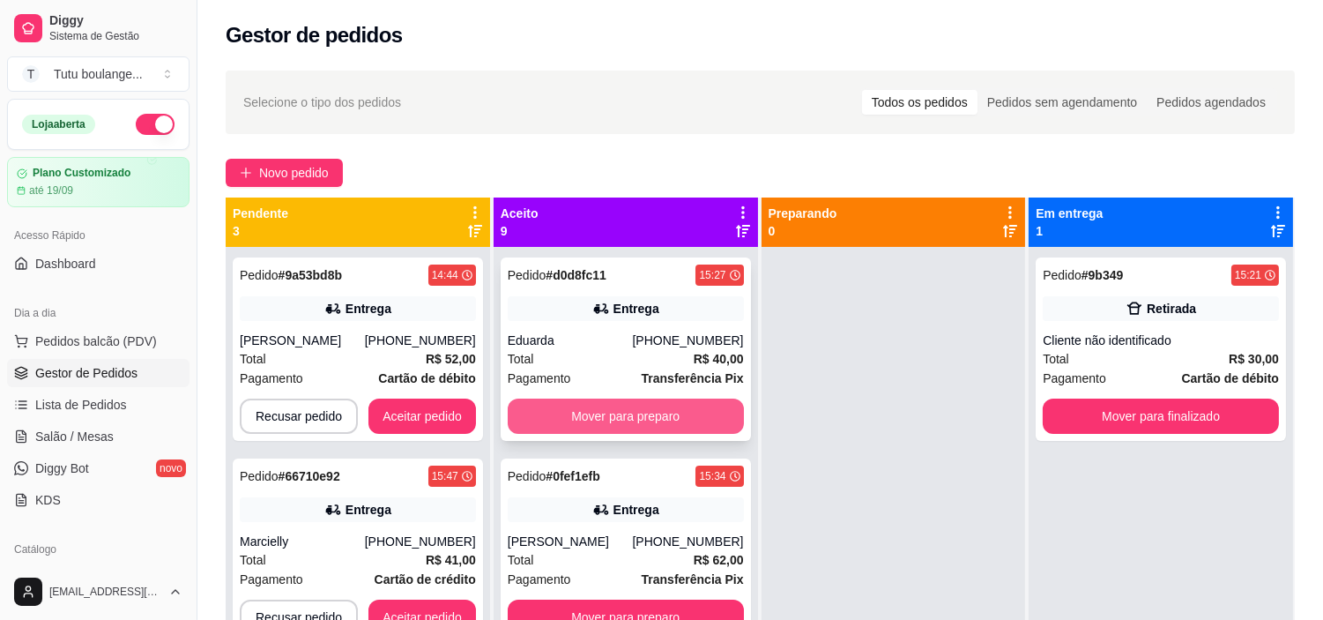
click at [619, 414] on button "Mover para preparo" at bounding box center [626, 415] width 236 height 35
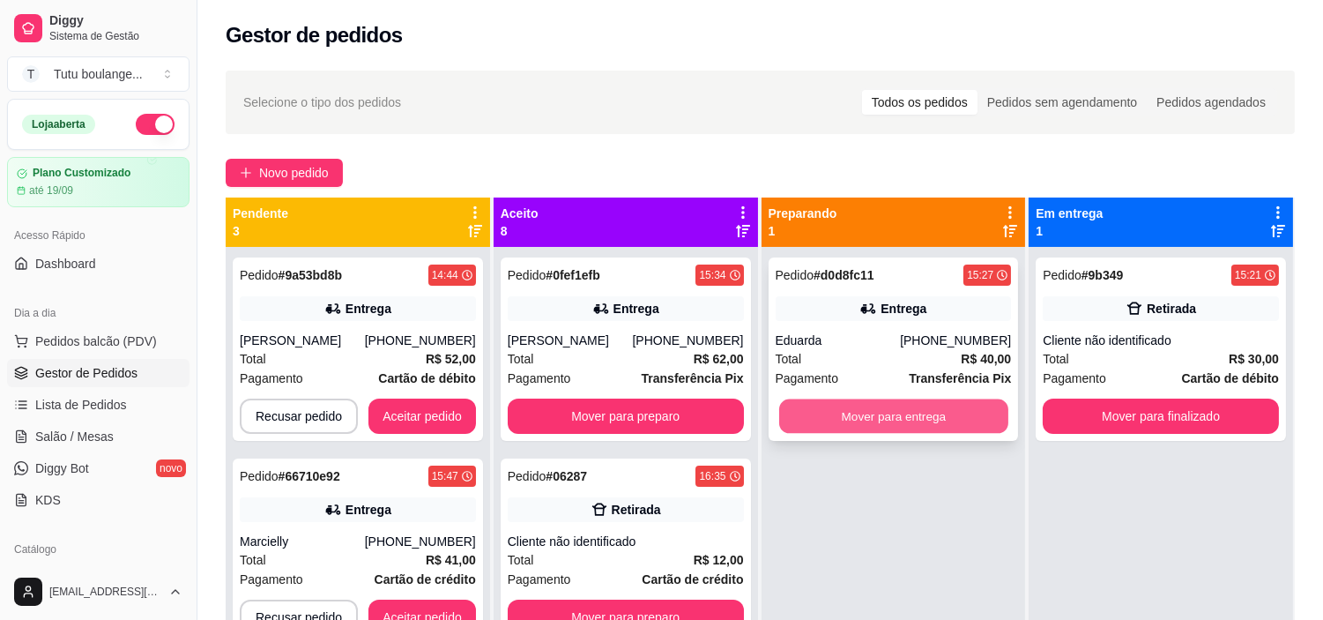
click at [869, 420] on button "Mover para entrega" at bounding box center [893, 416] width 229 height 34
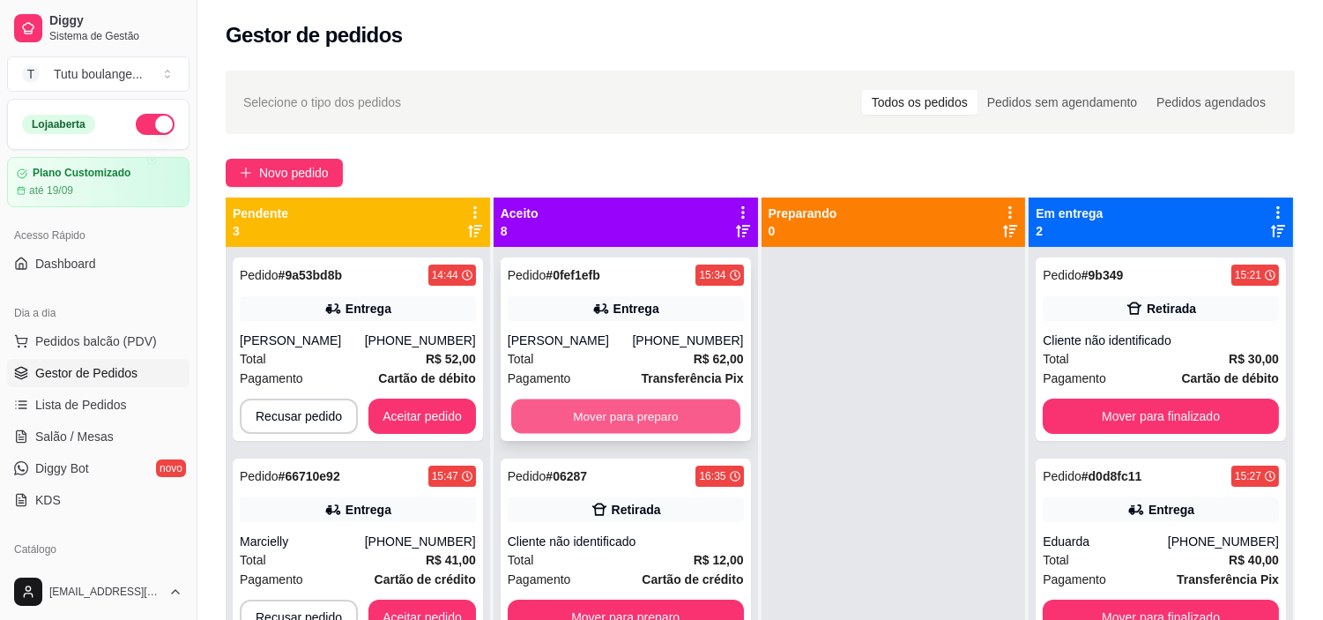
click at [686, 417] on button "Mover para preparo" at bounding box center [625, 416] width 229 height 34
click at [686, 417] on div "Mover para preparo" at bounding box center [626, 415] width 236 height 35
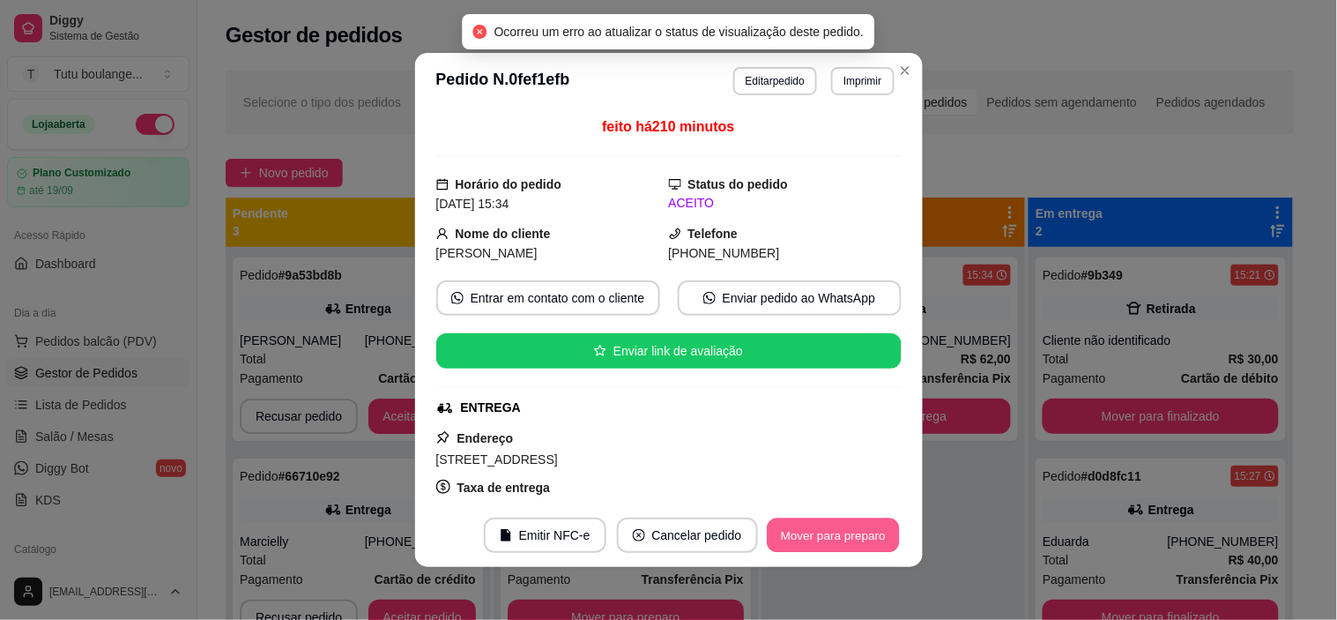
click at [848, 542] on button "Mover para preparo" at bounding box center [833, 535] width 132 height 34
click at [868, 529] on button "Mover para entrega" at bounding box center [834, 535] width 132 height 34
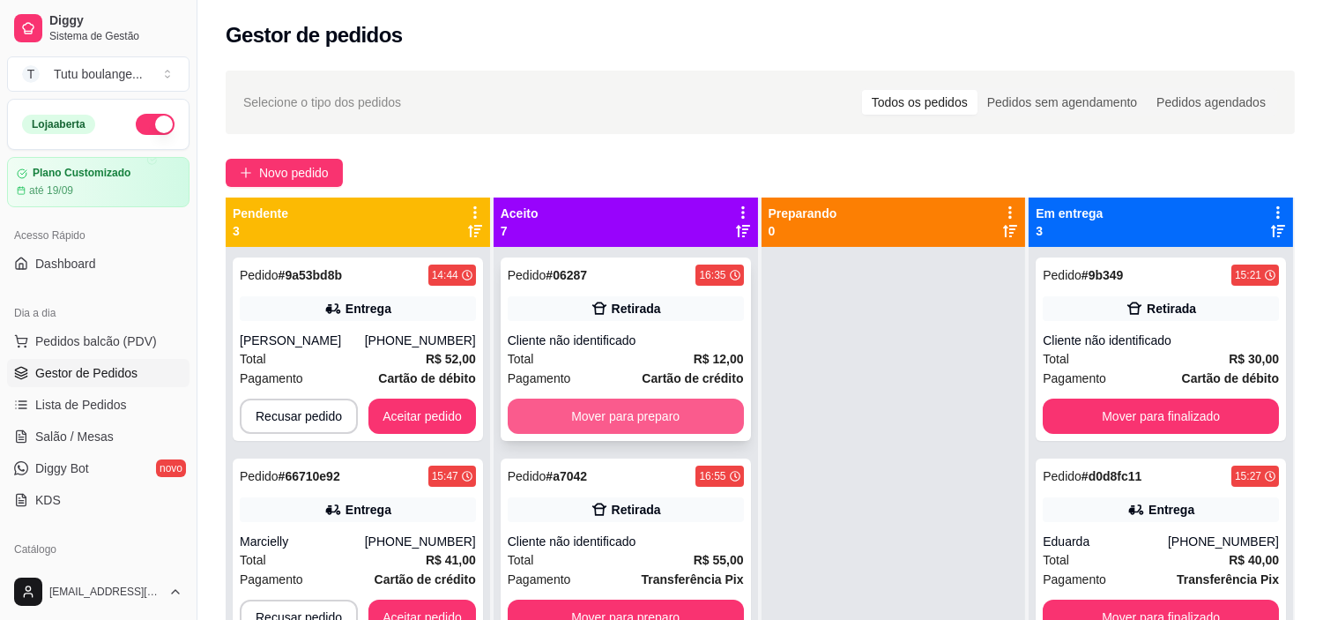
click at [693, 427] on button "Mover para preparo" at bounding box center [626, 415] width 236 height 35
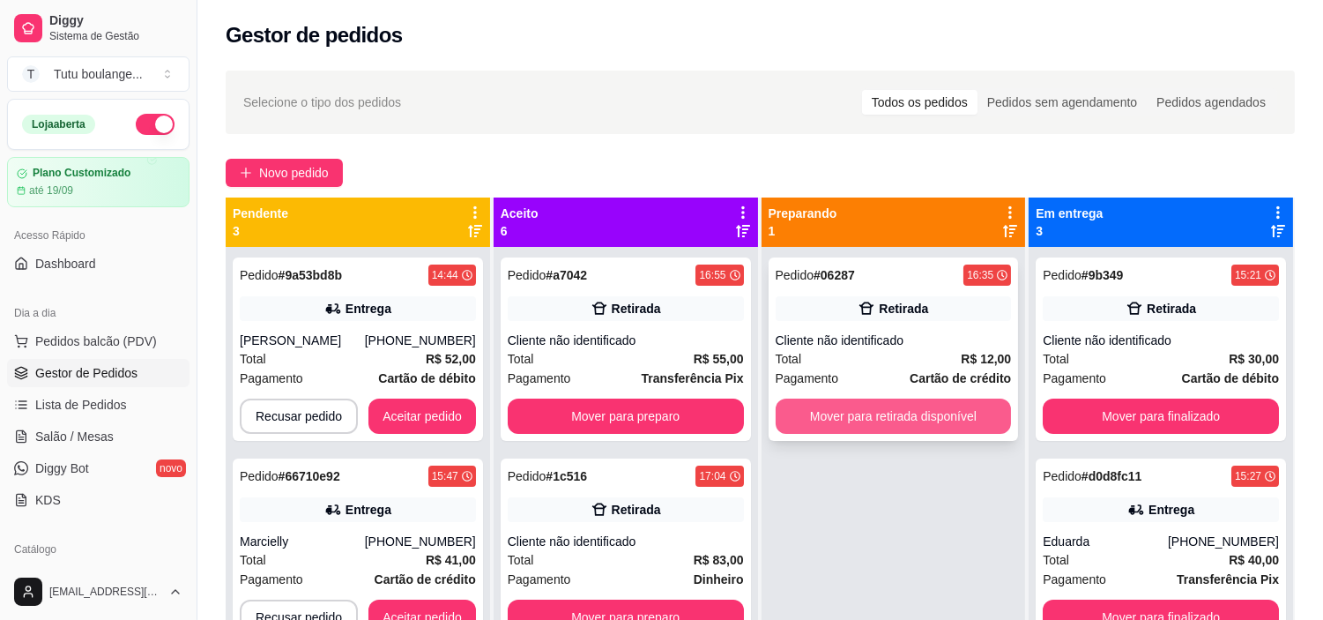
click at [884, 418] on button "Mover para retirada disponível" at bounding box center [894, 415] width 236 height 35
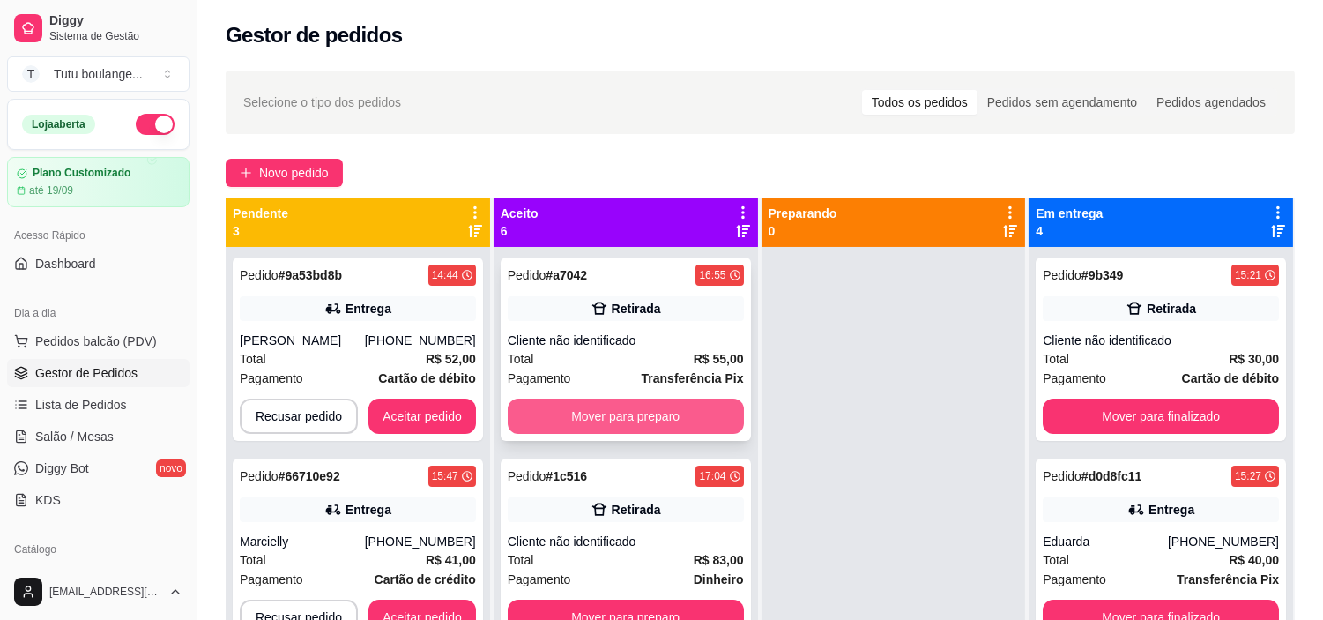
click at [672, 411] on button "Mover para preparo" at bounding box center [626, 415] width 236 height 35
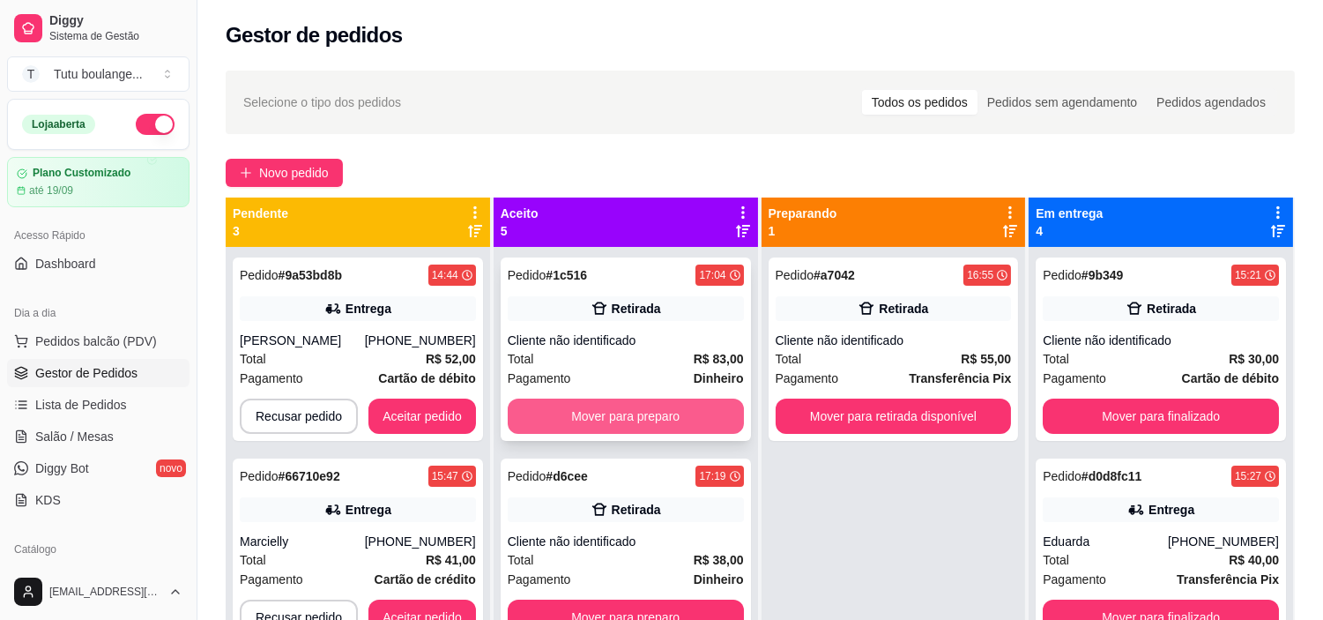
click at [614, 417] on button "Mover para preparo" at bounding box center [626, 415] width 236 height 35
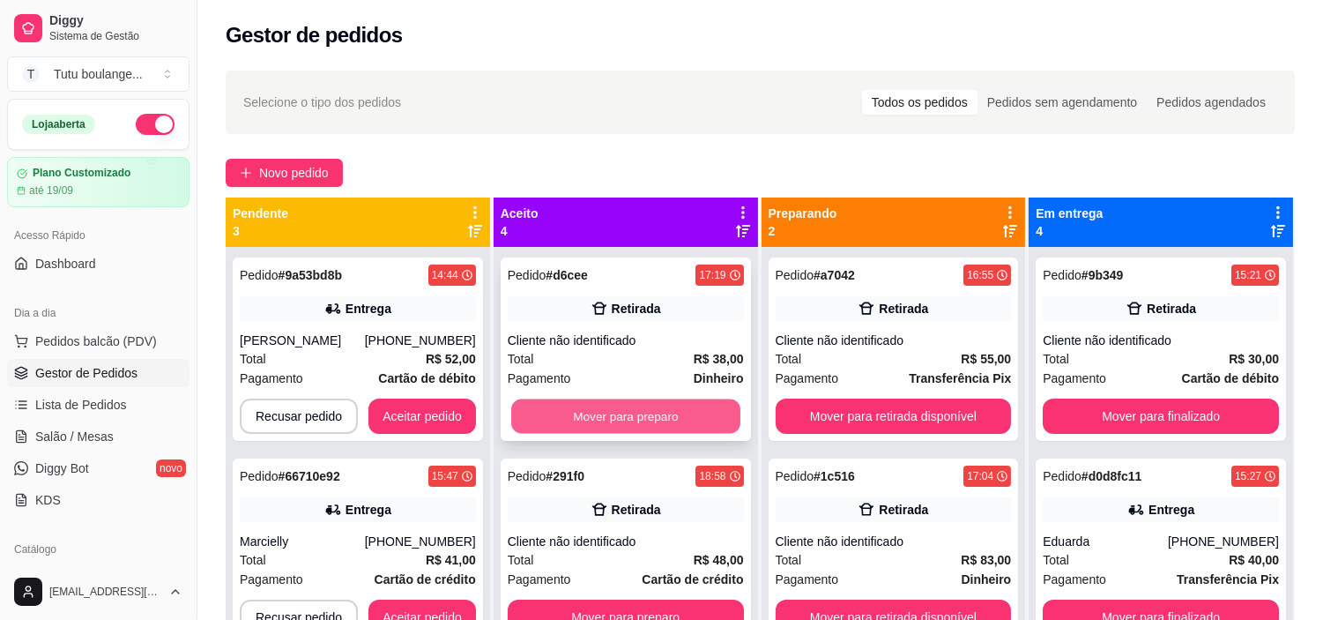
click at [694, 407] on button "Mover para preparo" at bounding box center [625, 416] width 229 height 34
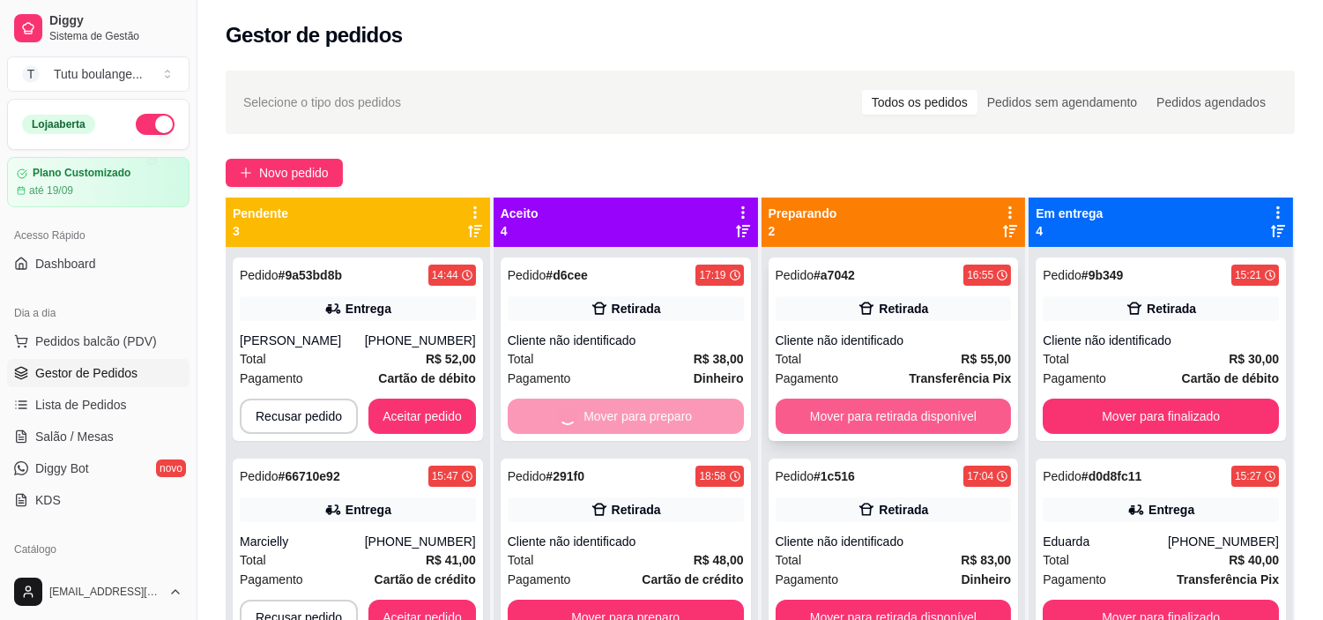
click at [860, 409] on button "Mover para retirada disponível" at bounding box center [894, 415] width 236 height 35
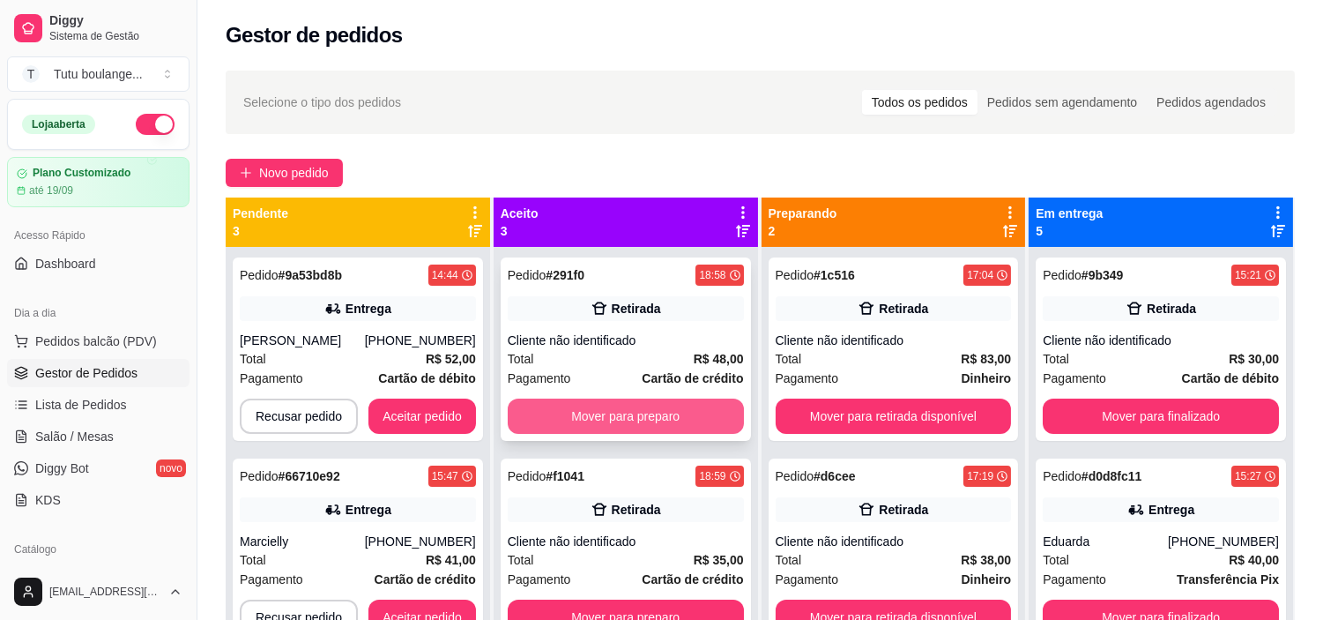
click at [682, 412] on button "Mover para preparo" at bounding box center [626, 415] width 236 height 35
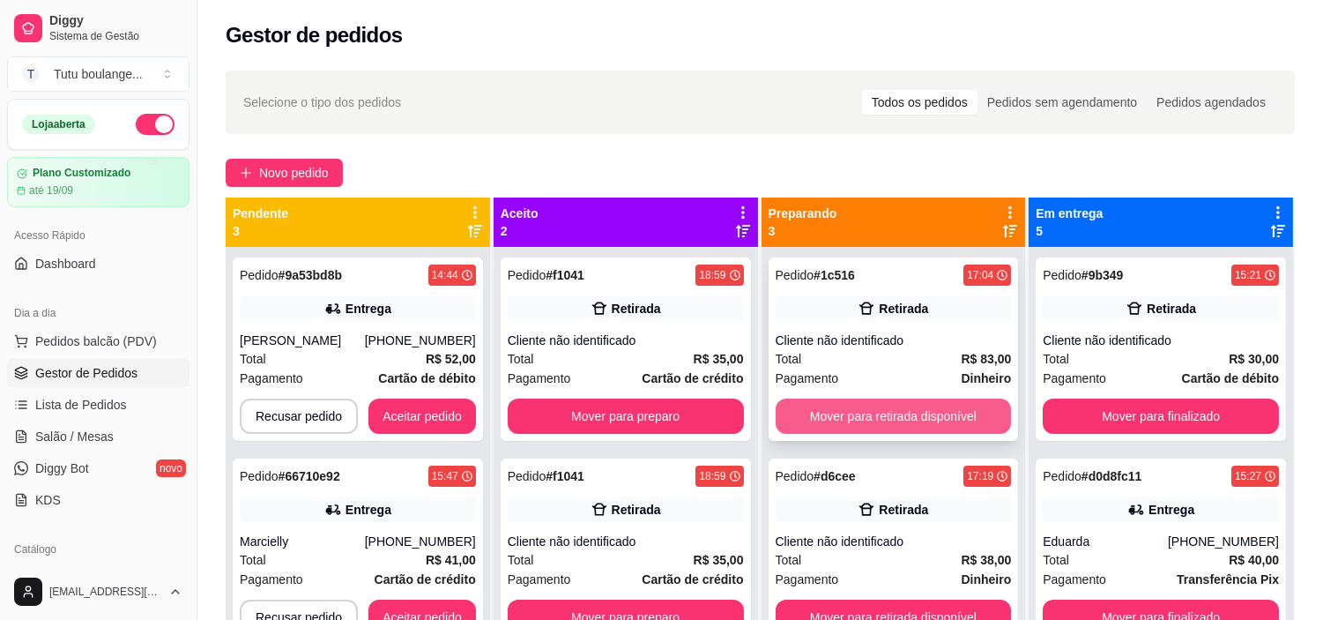
click at [840, 408] on button "Mover para retirada disponível" at bounding box center [894, 415] width 236 height 35
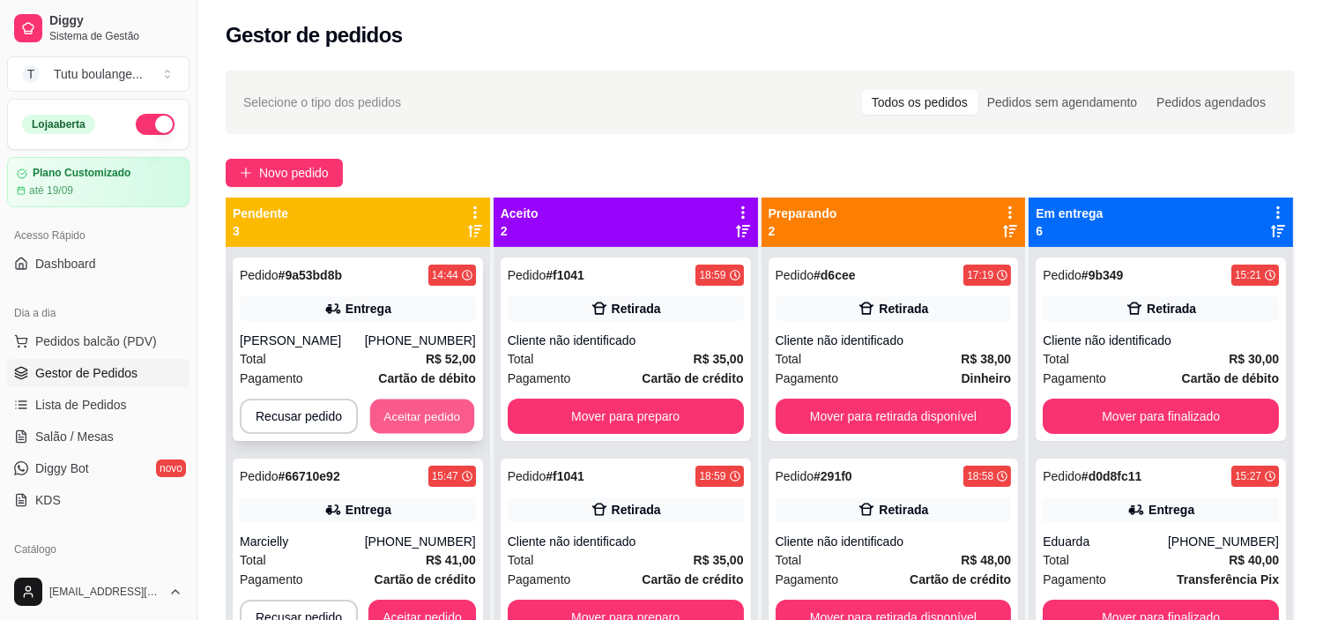
click at [445, 412] on button "Aceitar pedido" at bounding box center [422, 416] width 104 height 34
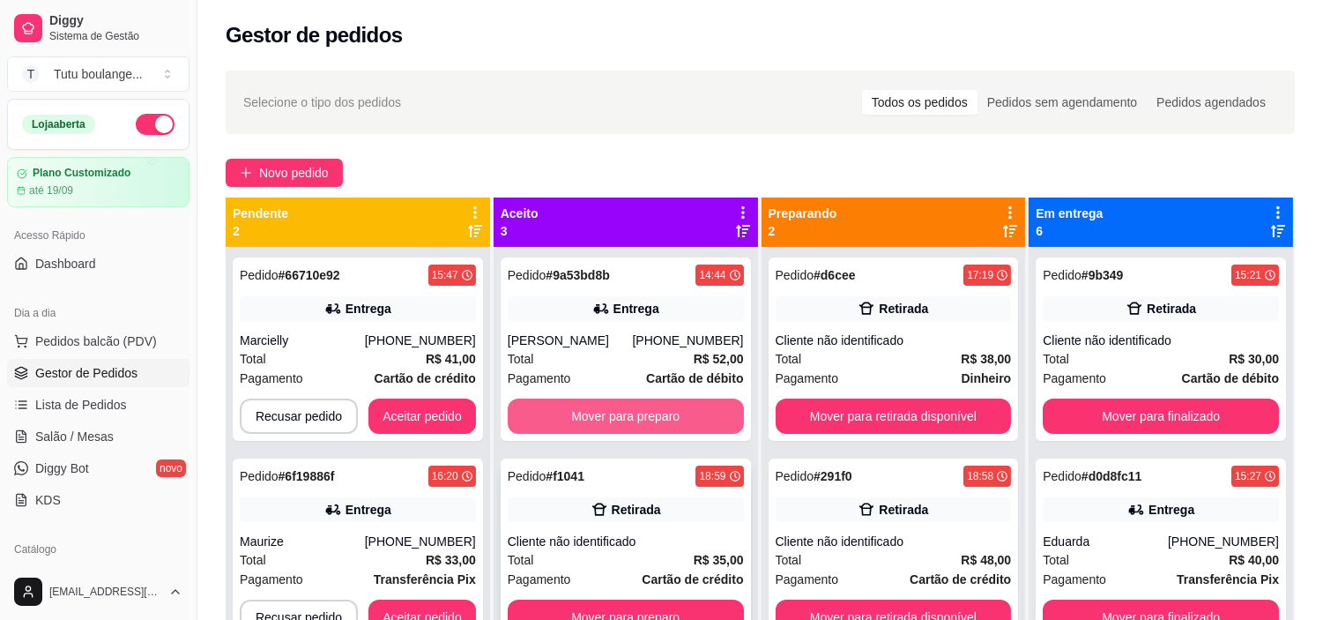
click at [695, 415] on button "Mover para preparo" at bounding box center [626, 415] width 236 height 35
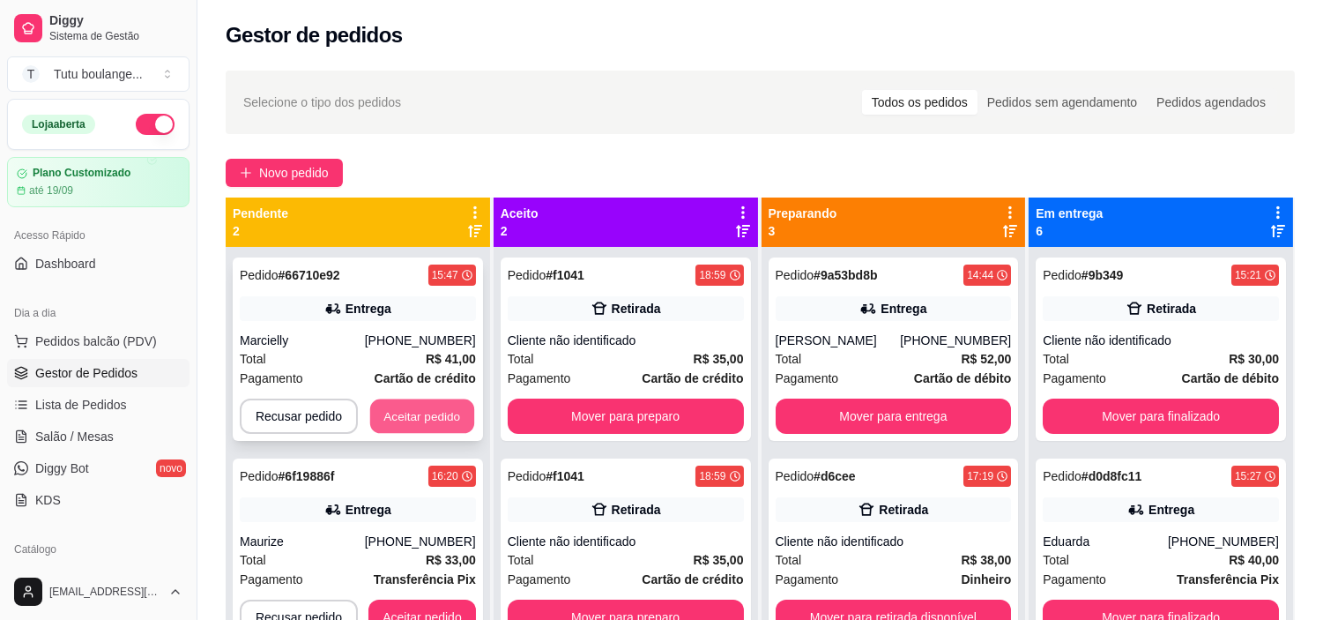
click at [439, 414] on button "Aceitar pedido" at bounding box center [422, 416] width 104 height 34
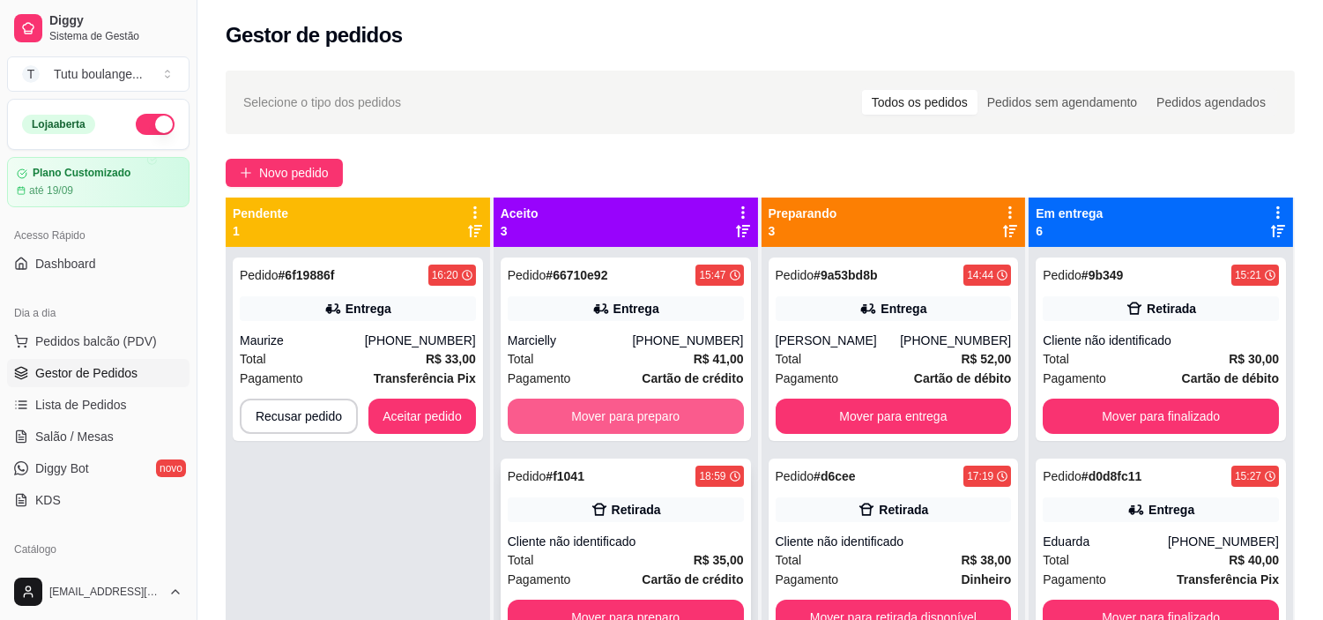
click at [677, 416] on button "Mover para preparo" at bounding box center [626, 415] width 236 height 35
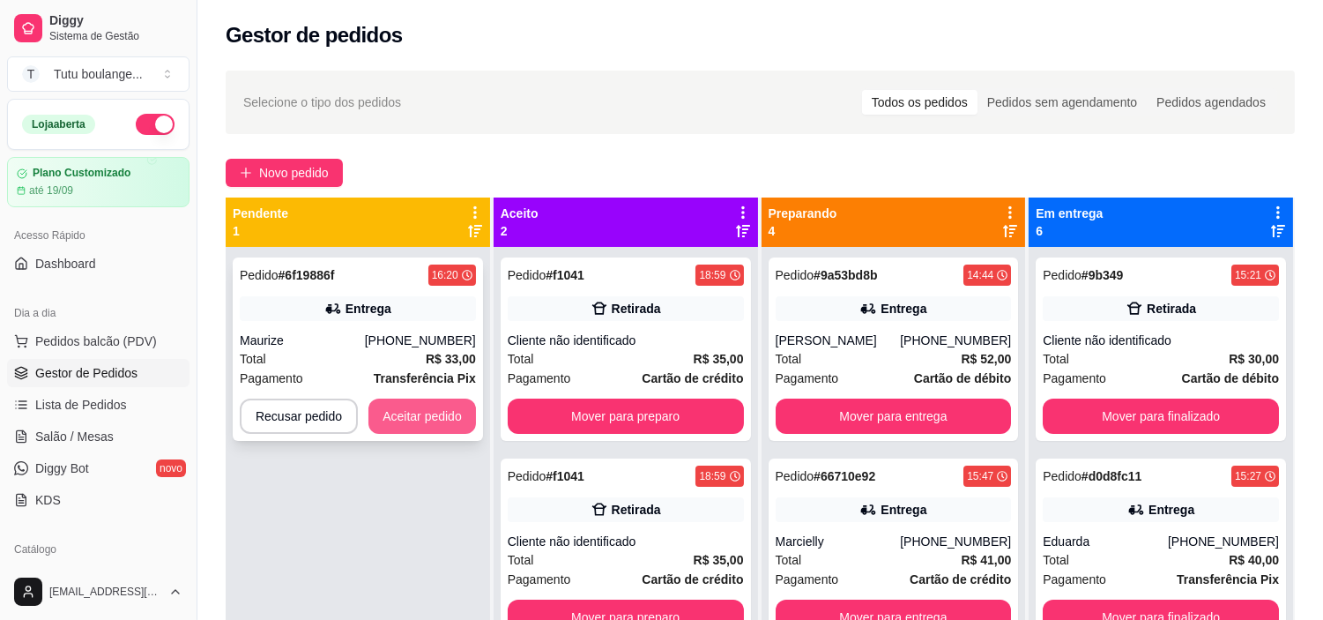
click at [421, 415] on button "Aceitar pedido" at bounding box center [422, 415] width 108 height 35
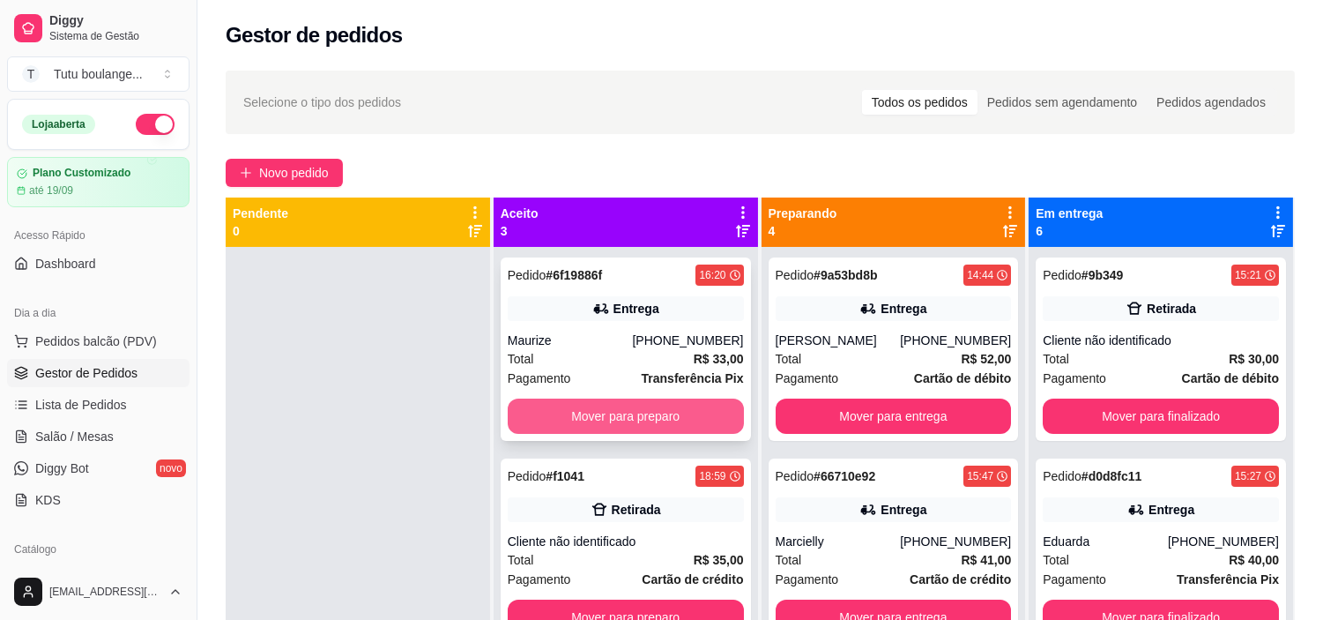
click at [640, 420] on button "Mover para preparo" at bounding box center [626, 415] width 236 height 35
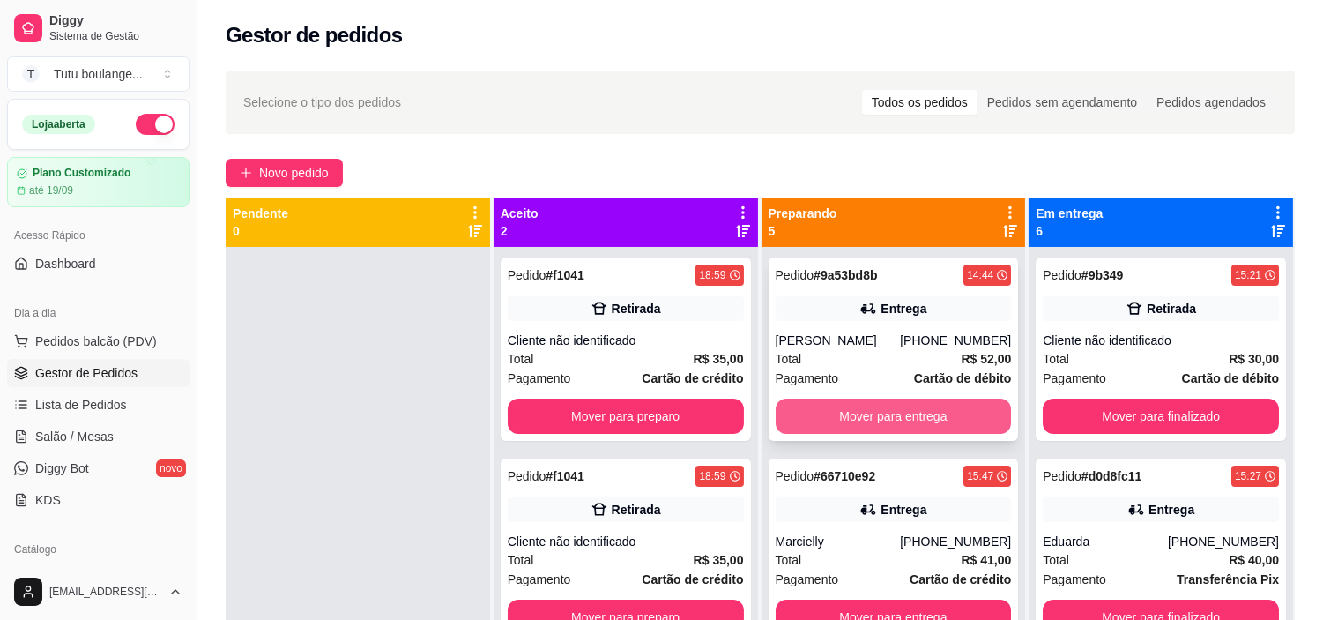
click at [868, 408] on button "Mover para entrega" at bounding box center [894, 415] width 236 height 35
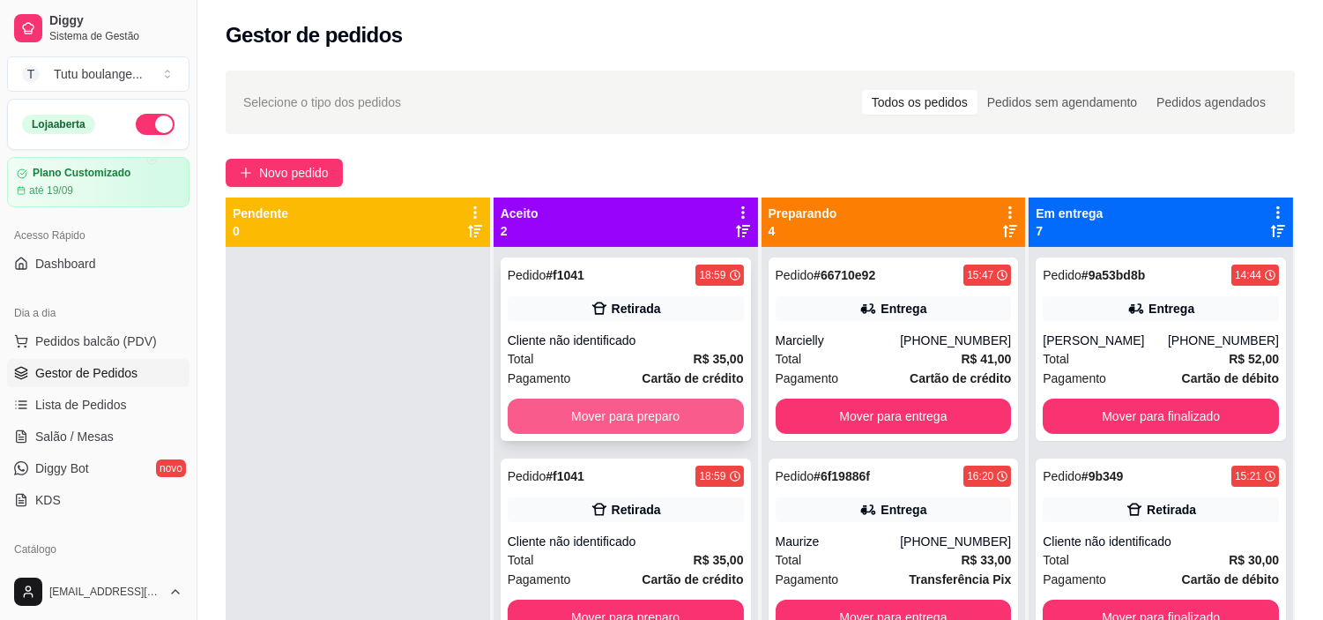
click at [680, 408] on button "Mover para preparo" at bounding box center [626, 415] width 236 height 35
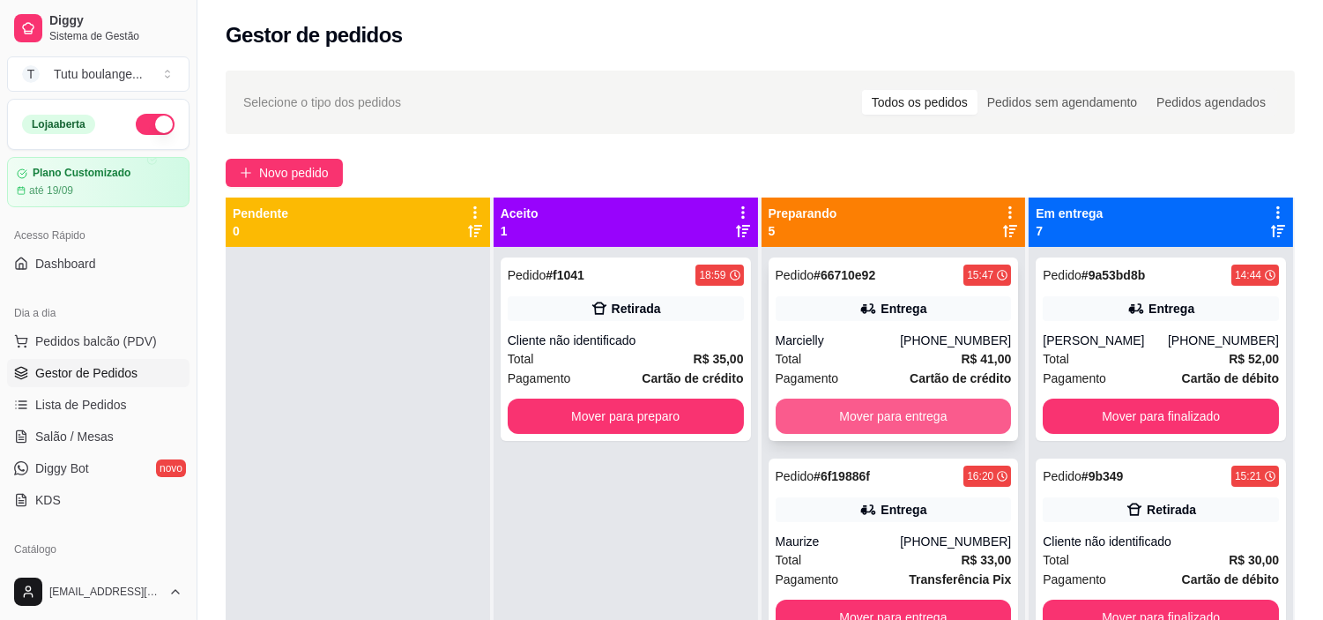
click at [827, 423] on button "Mover para entrega" at bounding box center [894, 415] width 236 height 35
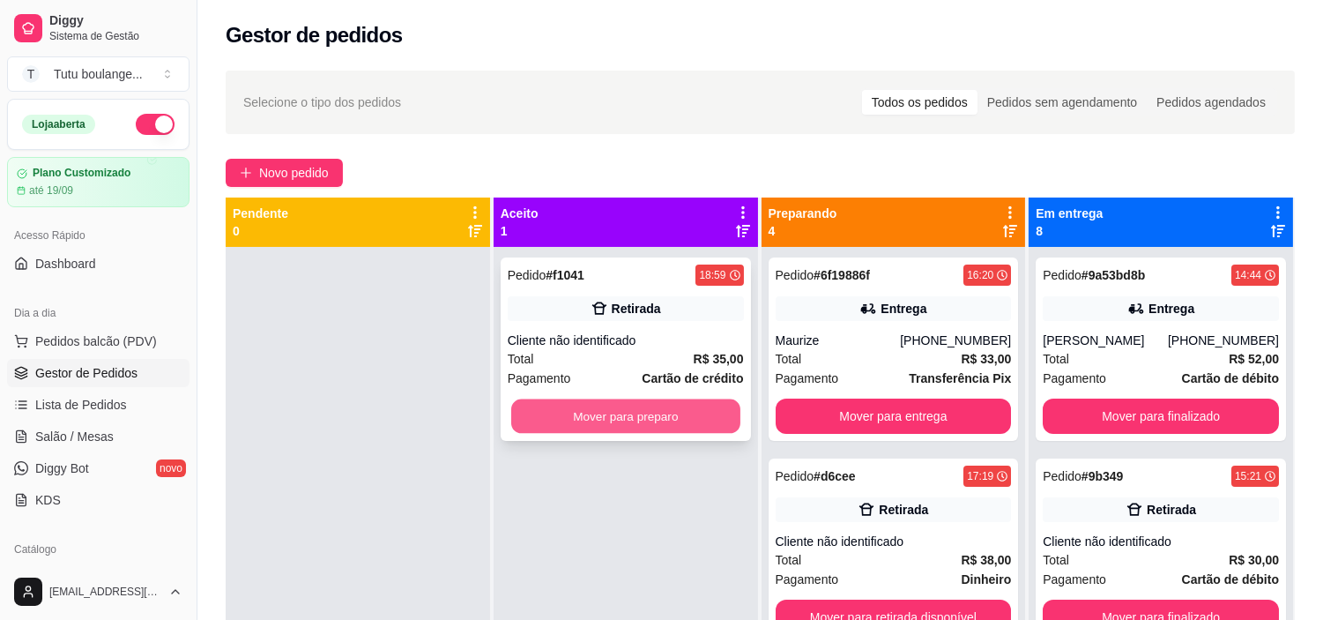
click at [688, 419] on button "Mover para preparo" at bounding box center [625, 416] width 229 height 34
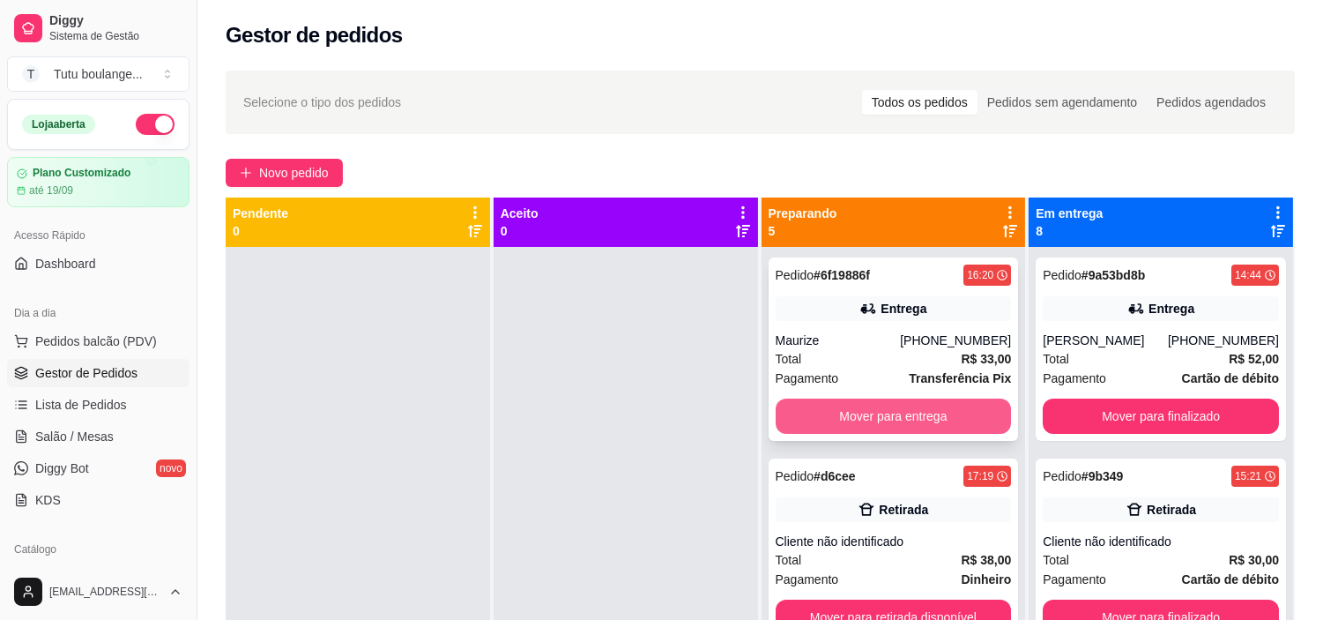
click at [815, 407] on button "Mover para entrega" at bounding box center [894, 415] width 236 height 35
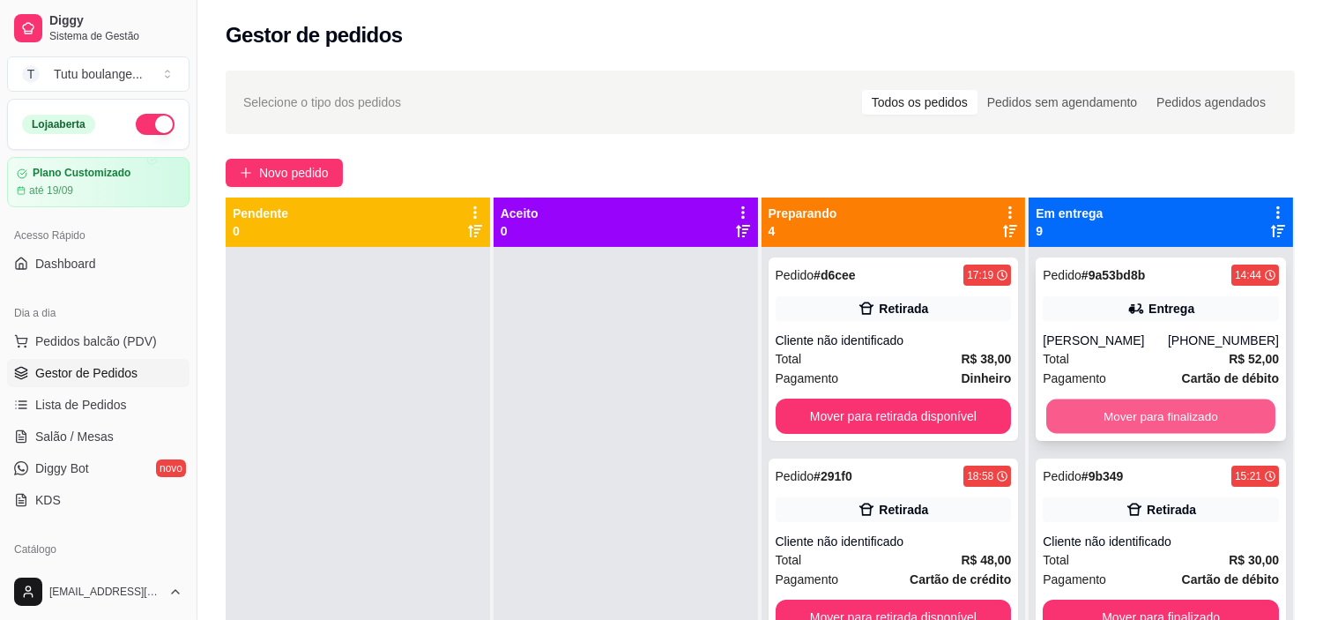
click at [1097, 404] on button "Mover para finalizado" at bounding box center [1160, 416] width 229 height 34
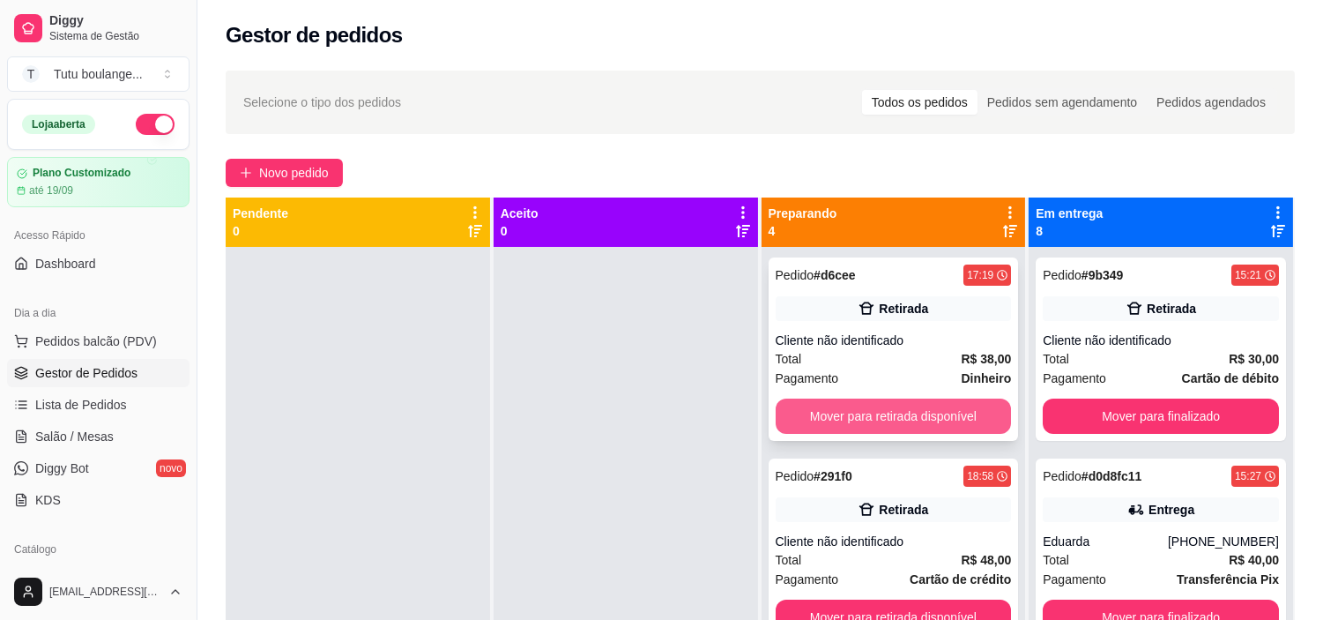
click at [911, 416] on button "Mover para retirada disponível" at bounding box center [894, 415] width 236 height 35
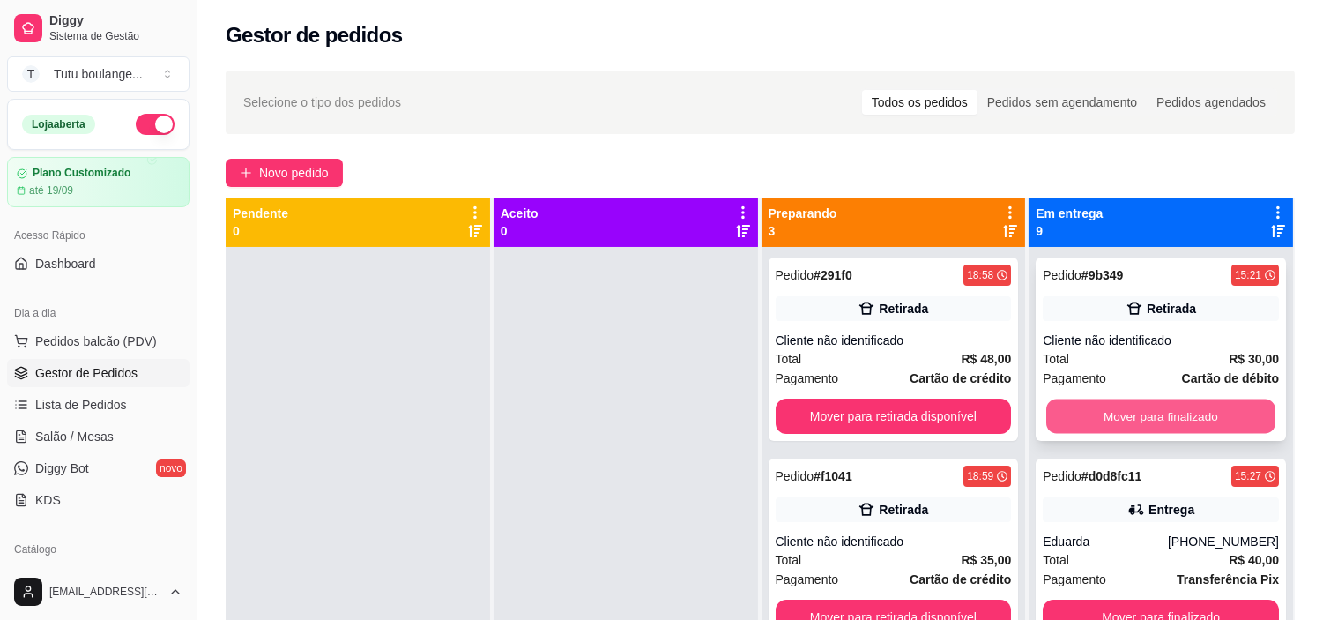
click at [1158, 420] on button "Mover para finalizado" at bounding box center [1160, 416] width 229 height 34
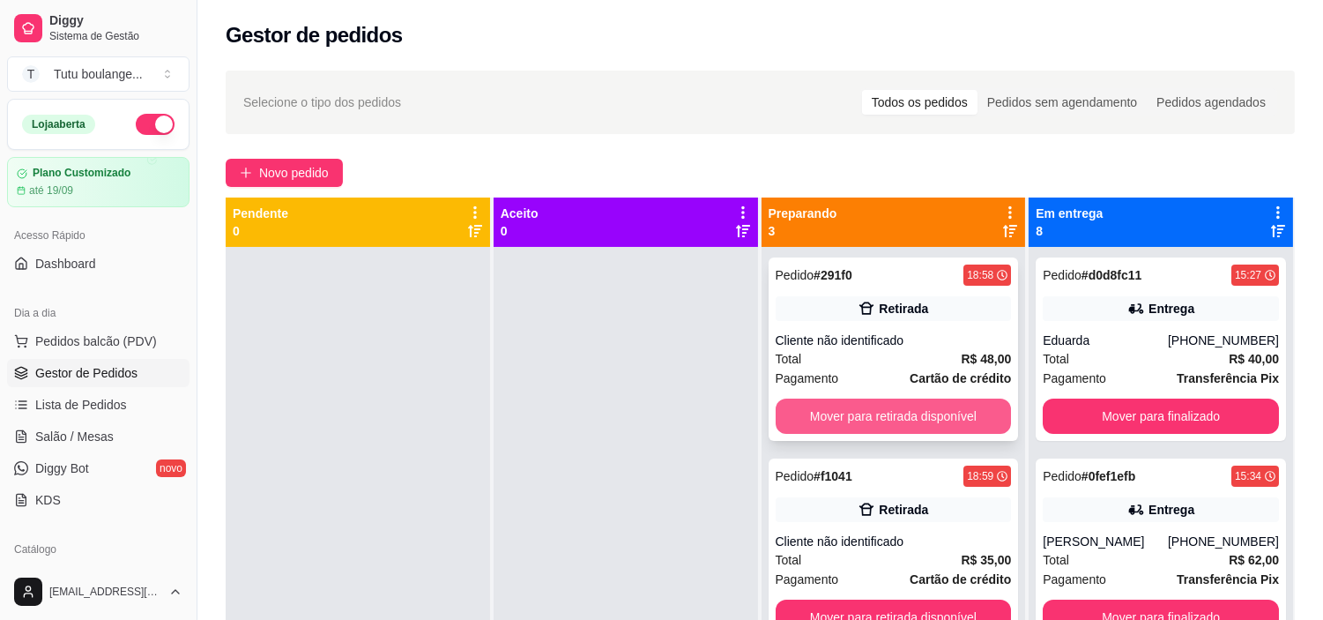
click at [973, 412] on button "Mover para retirada disponível" at bounding box center [894, 415] width 236 height 35
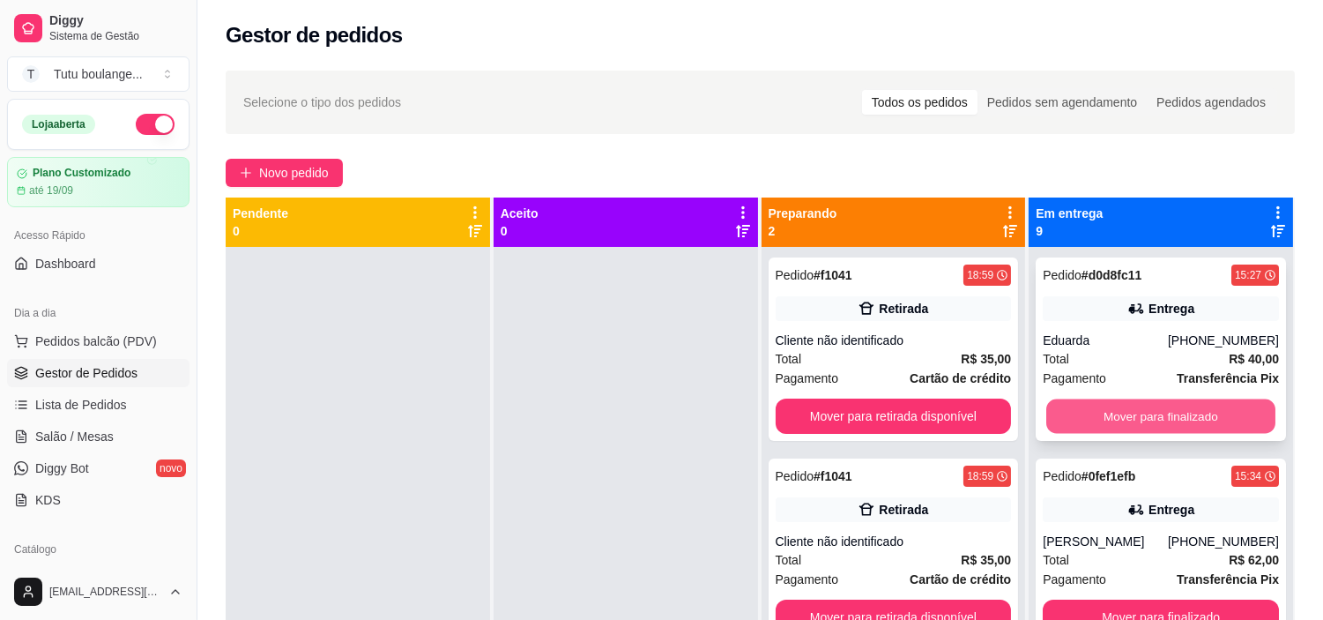
click at [1134, 406] on button "Mover para finalizado" at bounding box center [1160, 416] width 229 height 34
click at [1134, 406] on div "Mover para finalizado" at bounding box center [1161, 415] width 236 height 35
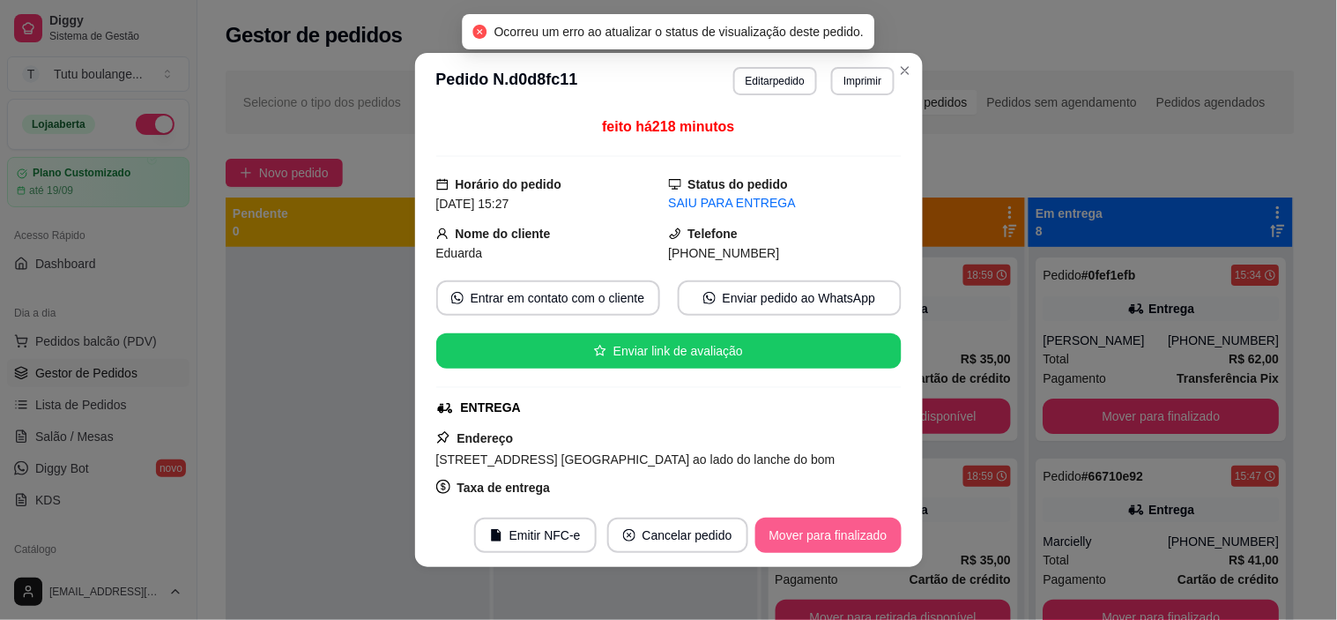
click at [821, 536] on button "Mover para finalizado" at bounding box center [828, 534] width 146 height 35
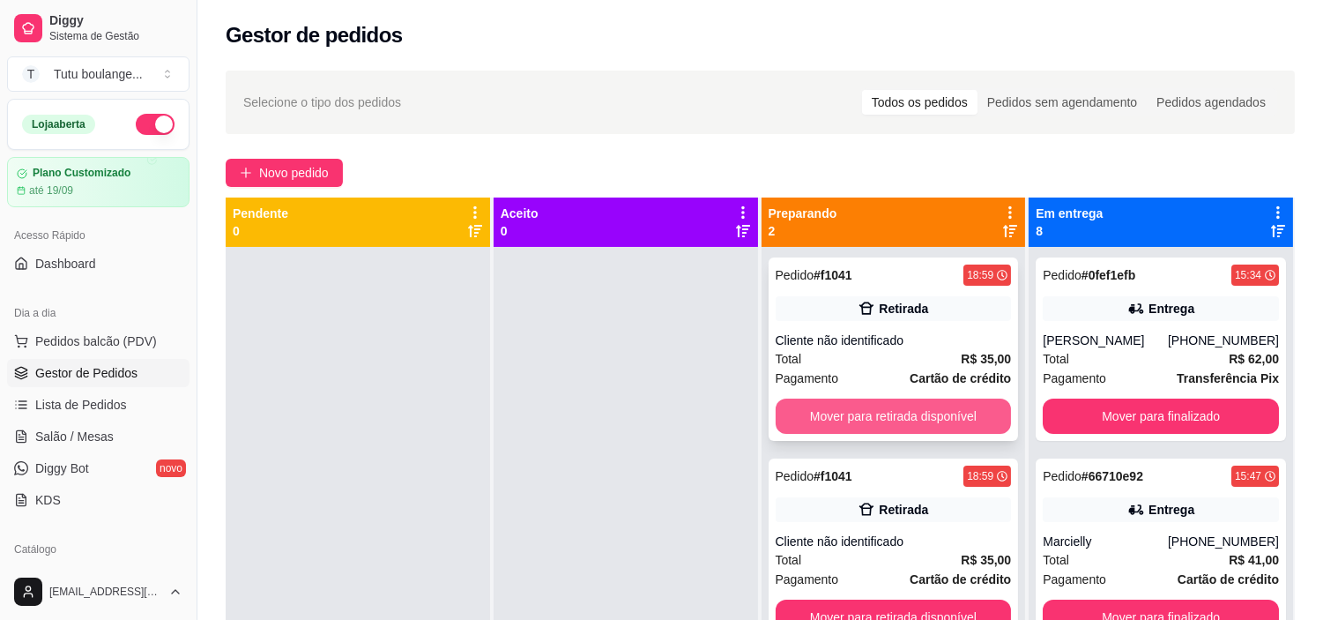
click at [977, 424] on button "Mover para retirada disponível" at bounding box center [894, 415] width 236 height 35
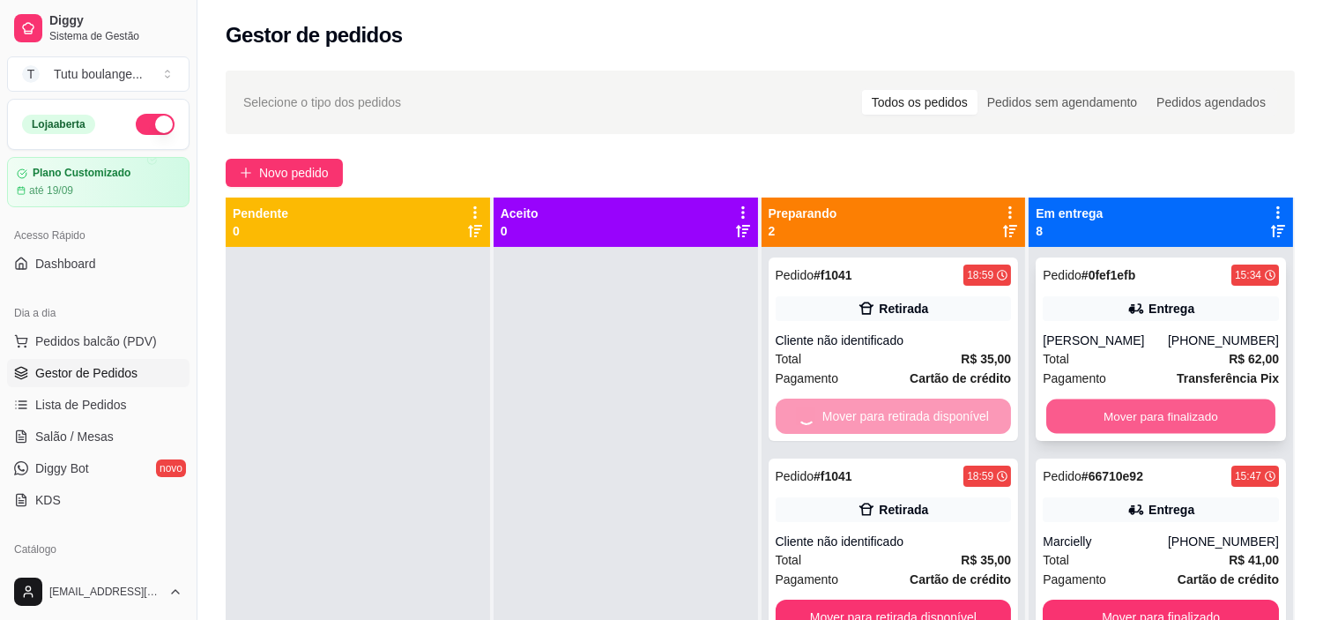
click at [1119, 413] on button "Mover para finalizado" at bounding box center [1160, 416] width 229 height 34
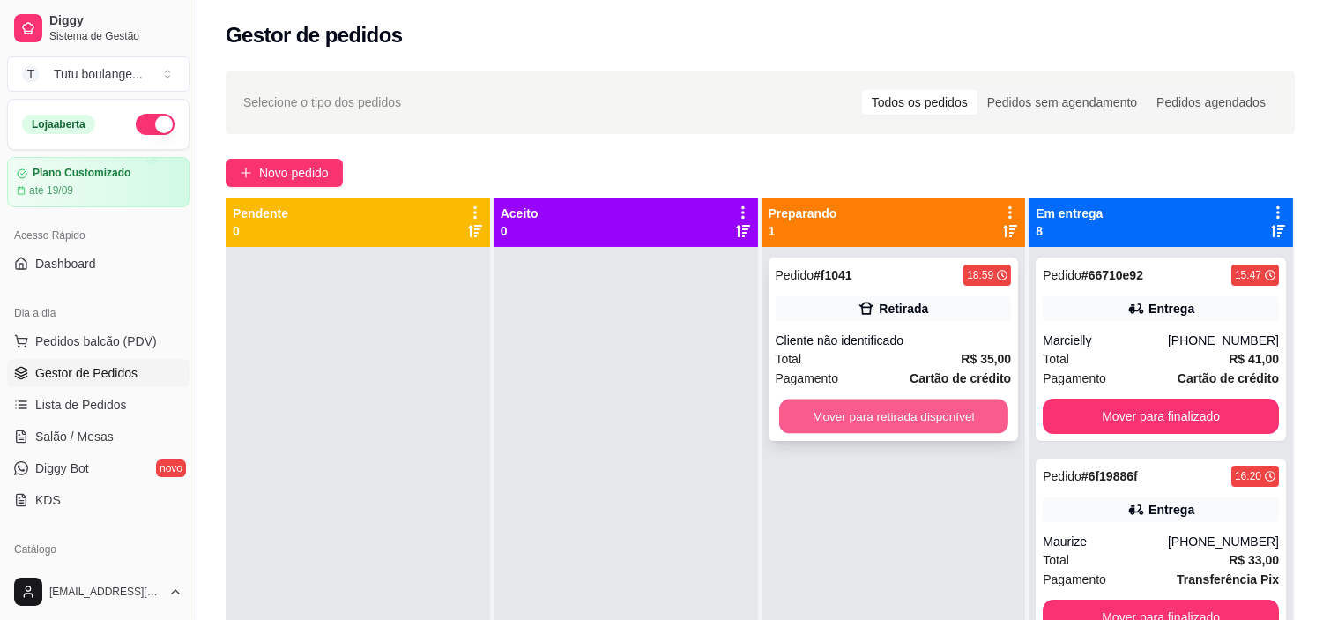
click at [941, 412] on button "Mover para retirada disponível" at bounding box center [893, 416] width 229 height 34
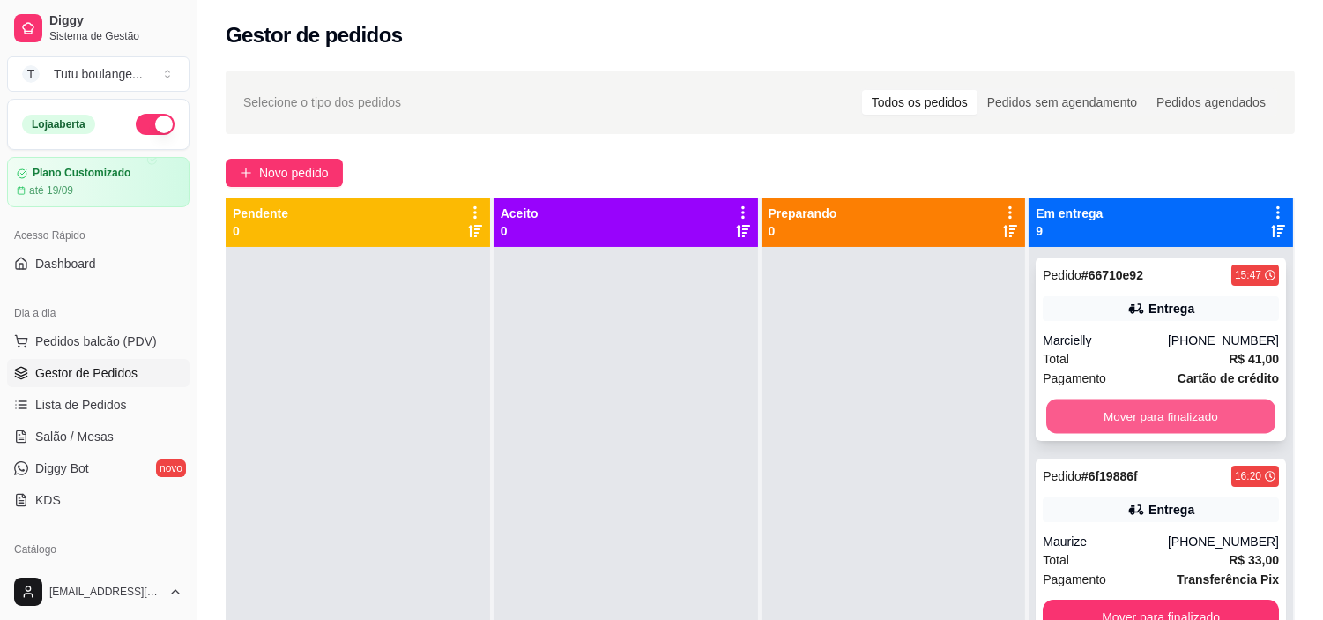
click at [1097, 409] on button "Mover para finalizado" at bounding box center [1160, 416] width 229 height 34
click at [1097, 409] on div "Mover para finalizado" at bounding box center [1161, 415] width 236 height 35
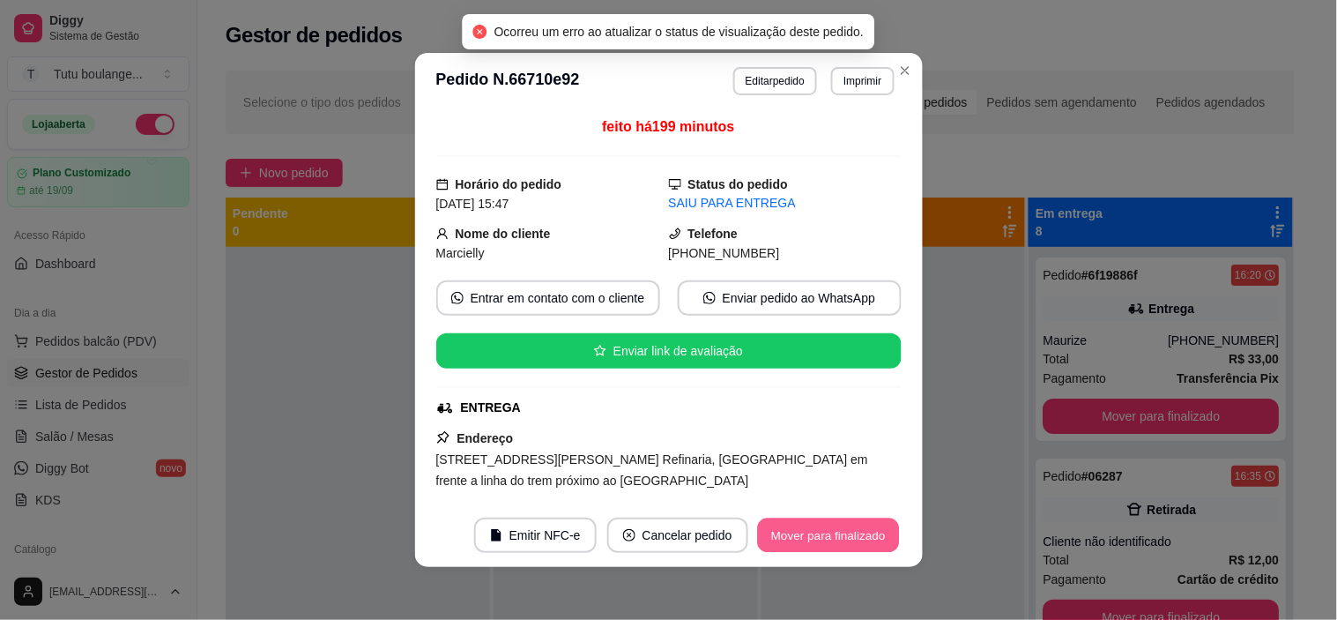
click at [830, 532] on button "Mover para finalizado" at bounding box center [828, 535] width 142 height 34
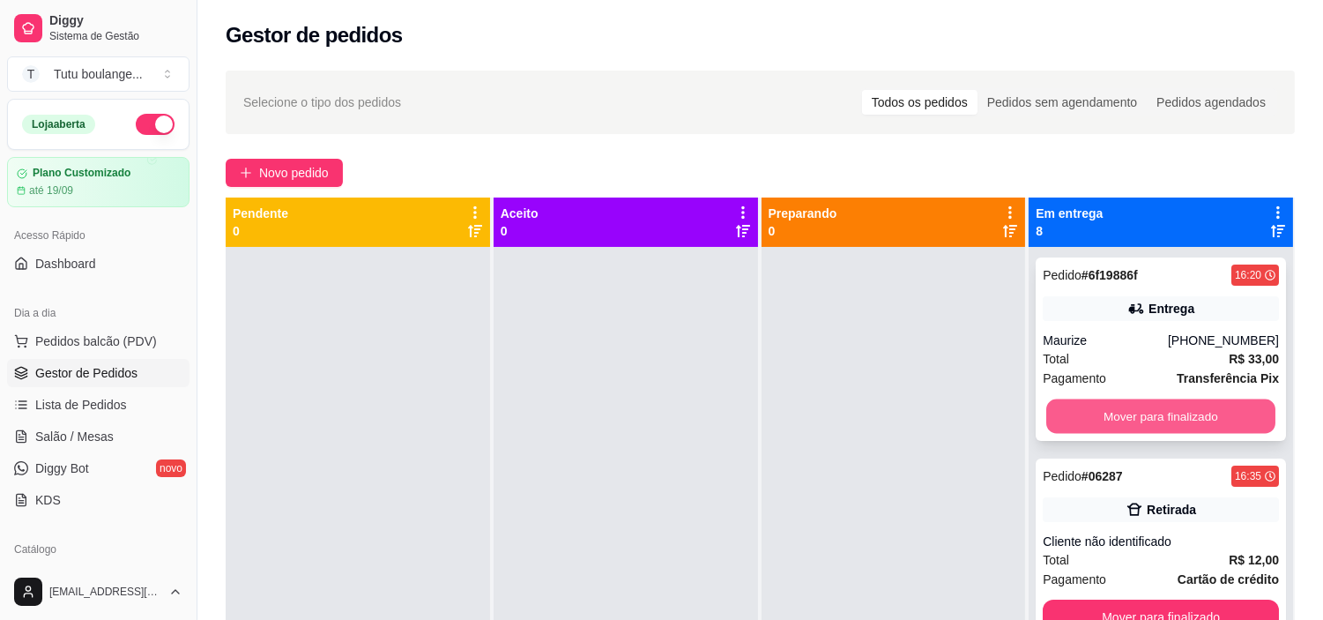
click at [1114, 410] on button "Mover para finalizado" at bounding box center [1160, 416] width 229 height 34
click at [1184, 418] on button "Mover para finalizado" at bounding box center [1161, 415] width 236 height 35
click at [1170, 421] on button "Mover para finalizado" at bounding box center [1161, 415] width 236 height 35
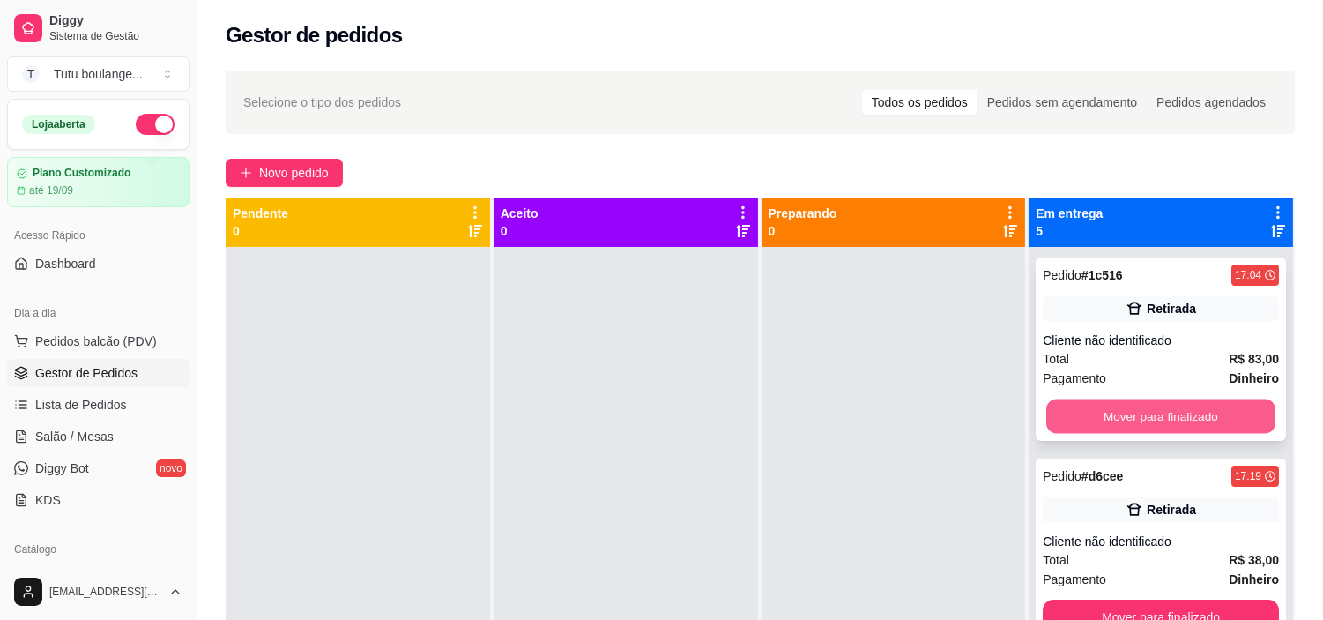
click at [1175, 420] on button "Mover para finalizado" at bounding box center [1160, 416] width 229 height 34
click at [1175, 420] on button "Mover para finalizado" at bounding box center [1161, 415] width 236 height 35
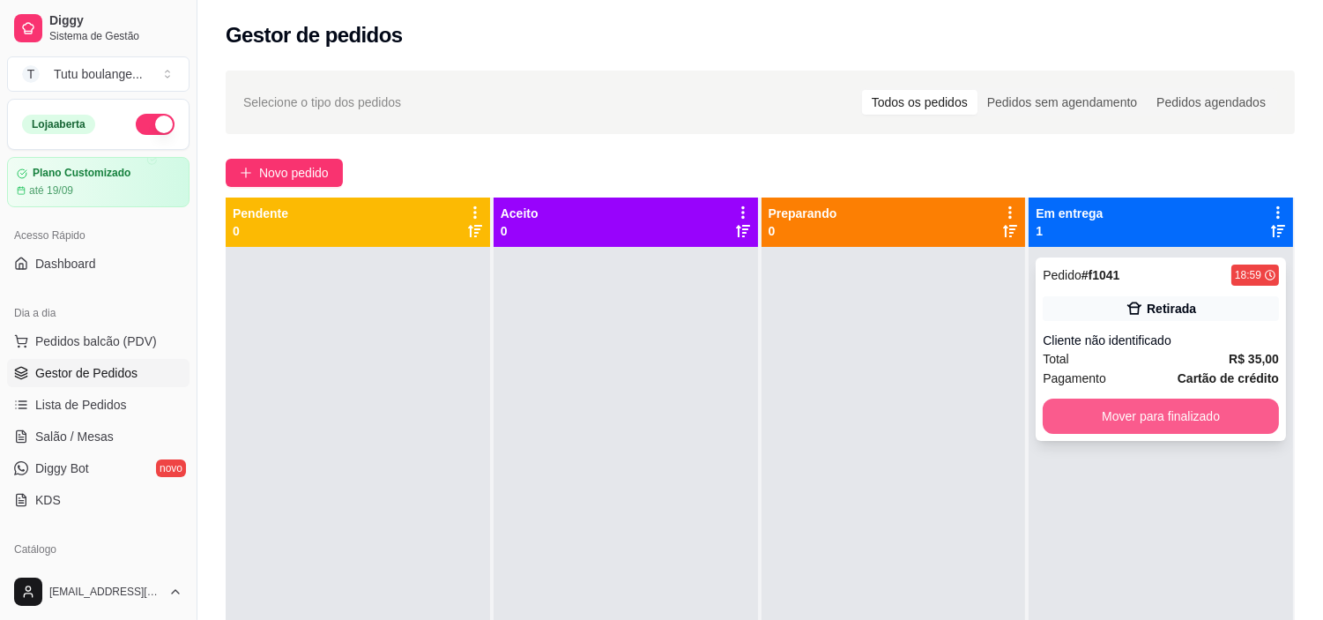
click at [1176, 419] on button "Mover para finalizado" at bounding box center [1161, 415] width 236 height 35
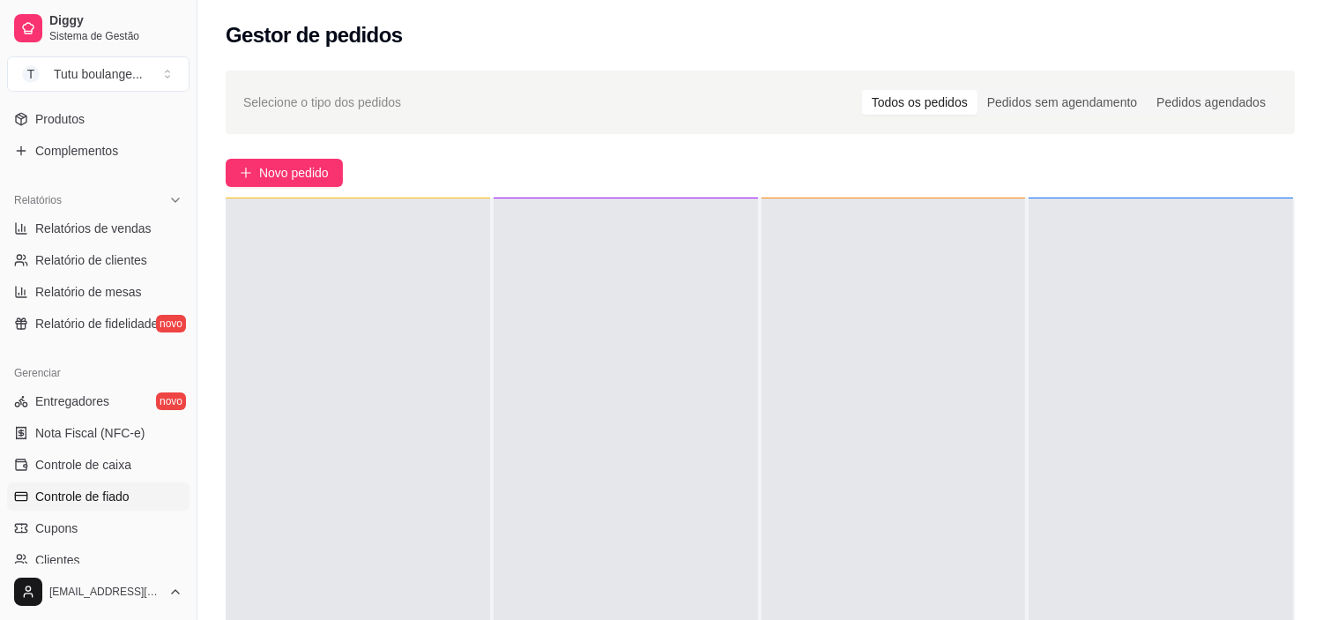
scroll to position [489, 0]
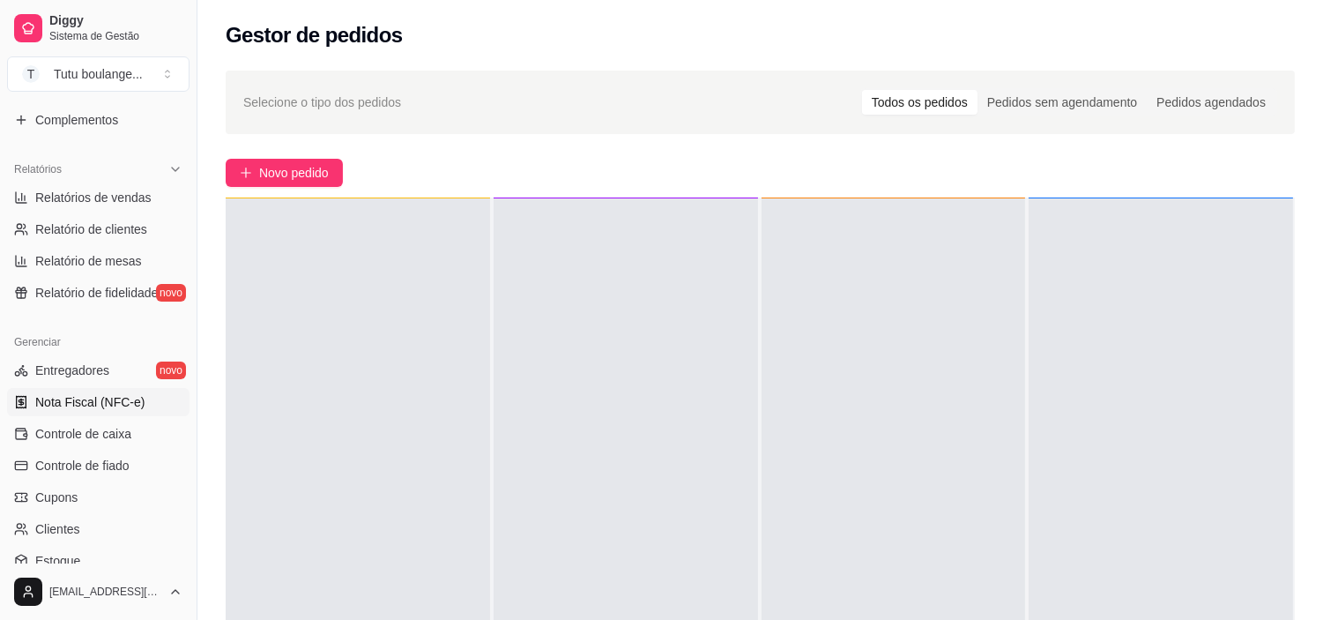
click at [100, 408] on span "Nota Fiscal (NFC-e)" at bounding box center [89, 402] width 109 height 18
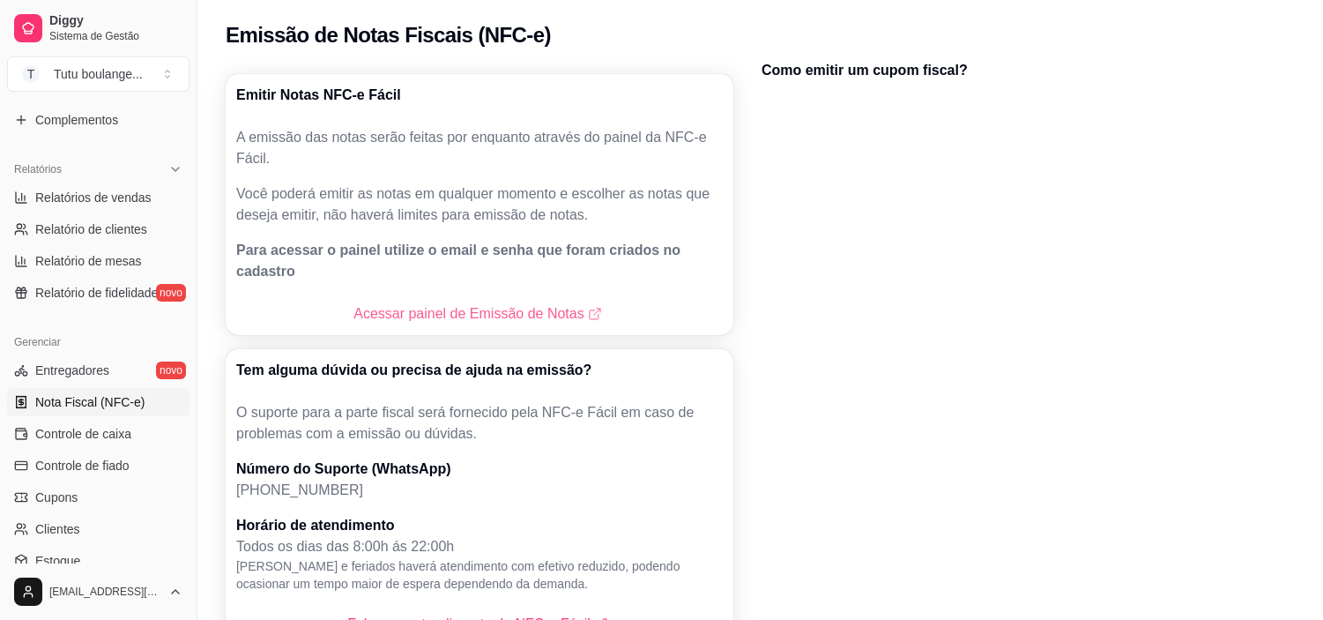
click at [427, 303] on link "Acessar painel de Emissão de Notas" at bounding box center [478, 313] width 251 height 21
click at [123, 432] on span "Controle de caixa" at bounding box center [83, 434] width 96 height 18
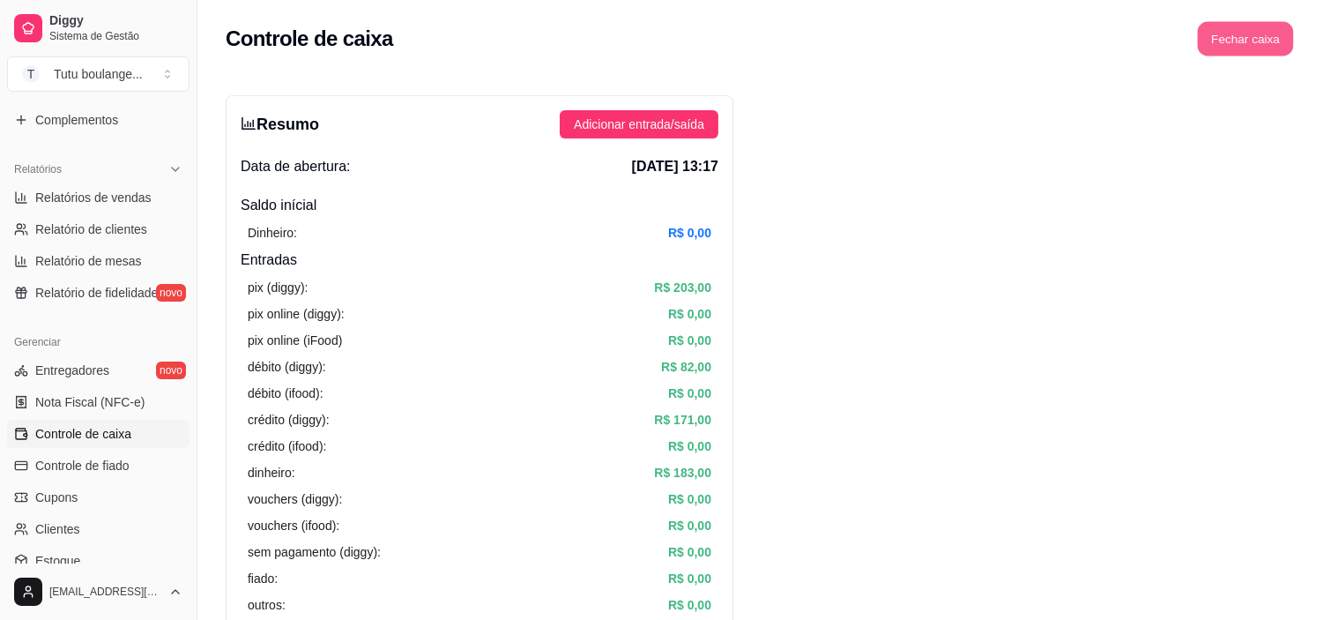
click at [1266, 35] on button "Fechar caixa" at bounding box center [1246, 39] width 96 height 34
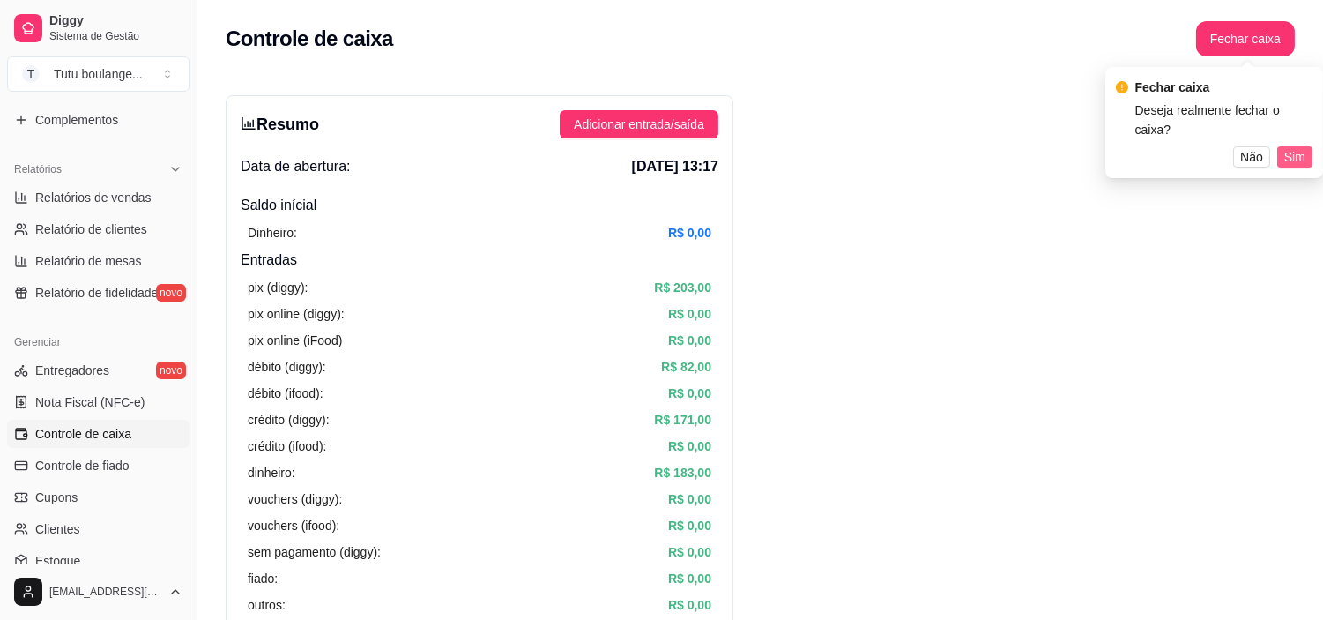
click at [1293, 147] on span "Sim" at bounding box center [1294, 156] width 21 height 19
